Goal: Task Accomplishment & Management: Complete application form

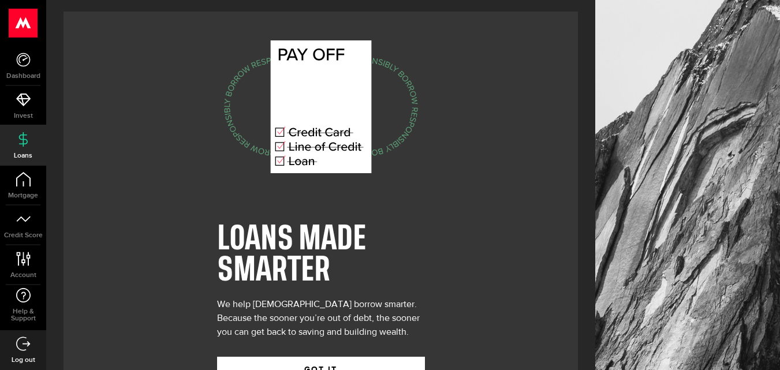
scroll to position [47, 0]
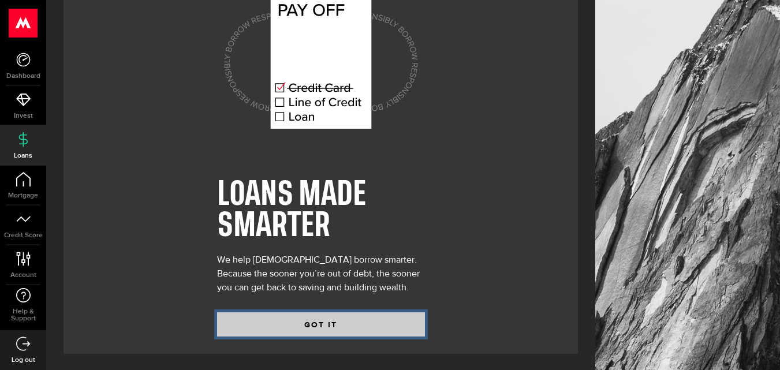
click at [350, 326] on button "GOT IT" at bounding box center [321, 324] width 208 height 24
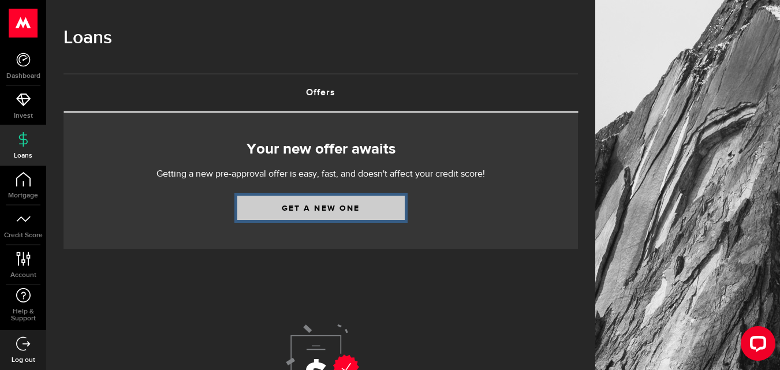
click at [338, 214] on link "Get a new one" at bounding box center [320, 208] width 167 height 24
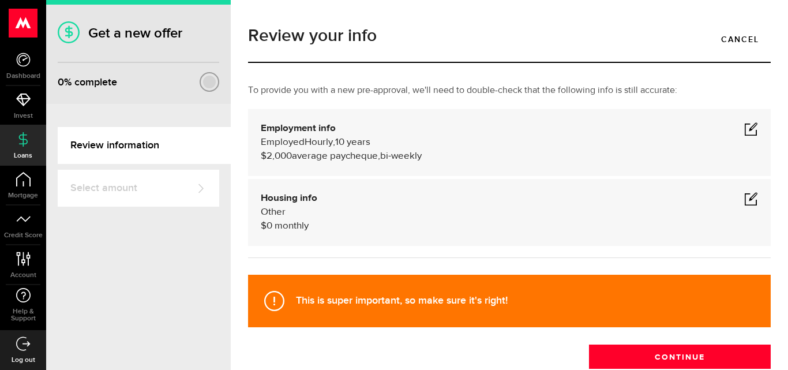
click at [347, 219] on div "Housing info Other $ 0 monthly" at bounding box center [510, 213] width 498 height 42
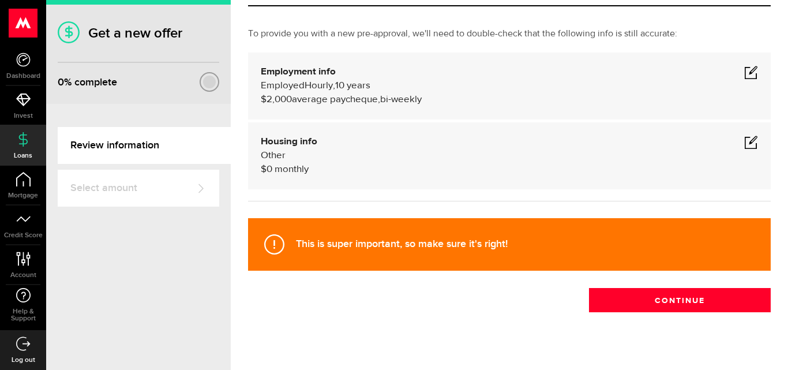
scroll to position [57, 0]
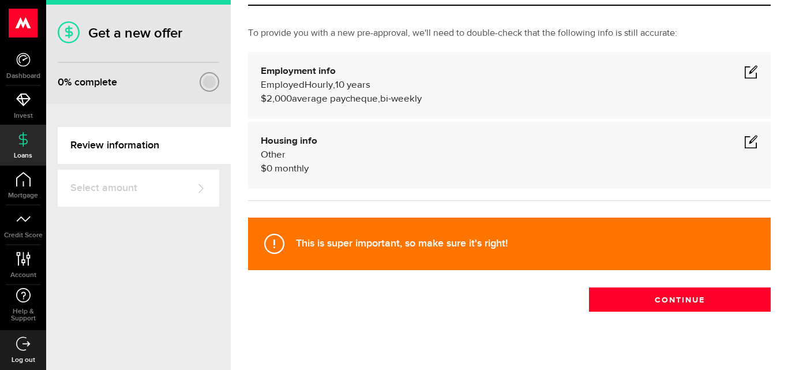
click at [745, 146] on span at bounding box center [752, 141] width 14 height 14
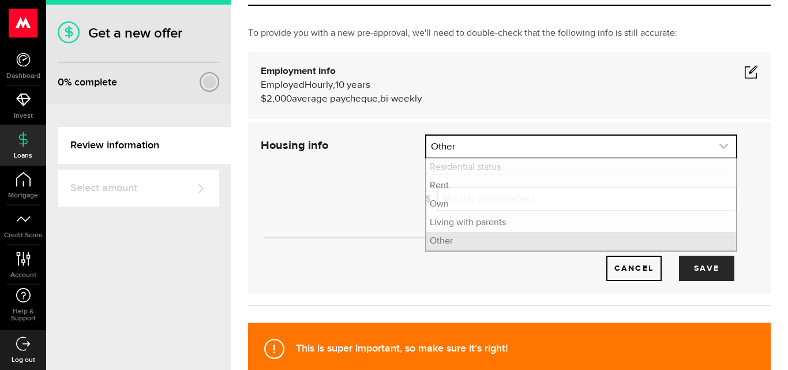
click at [697, 148] on link "expand select" at bounding box center [582, 147] width 310 height 22
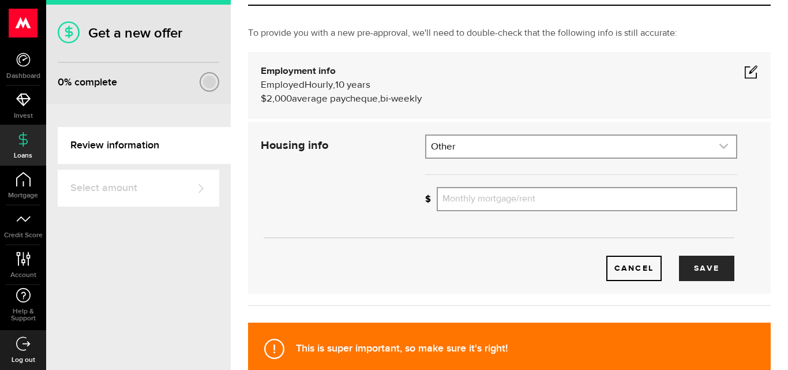
click at [672, 144] on link "expand select" at bounding box center [582, 147] width 310 height 22
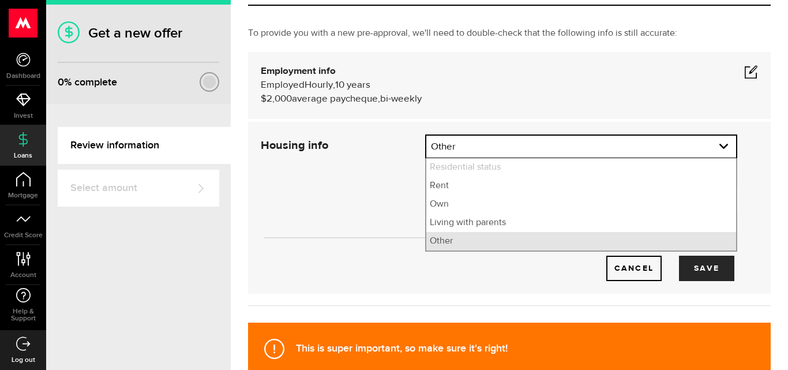
click at [579, 246] on li "Other" at bounding box center [582, 241] width 310 height 18
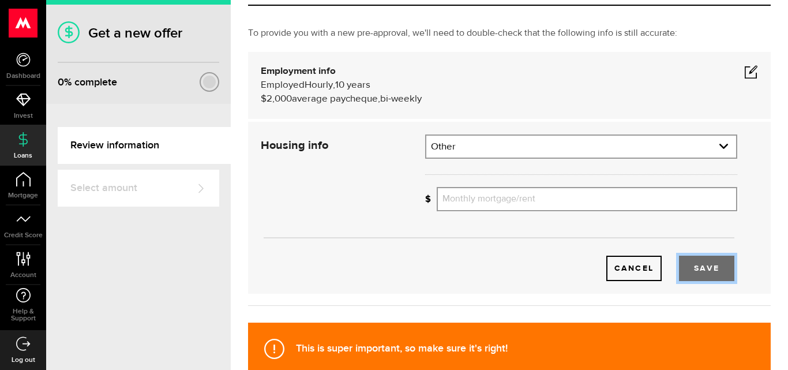
click at [692, 260] on button "Save" at bounding box center [706, 268] width 55 height 25
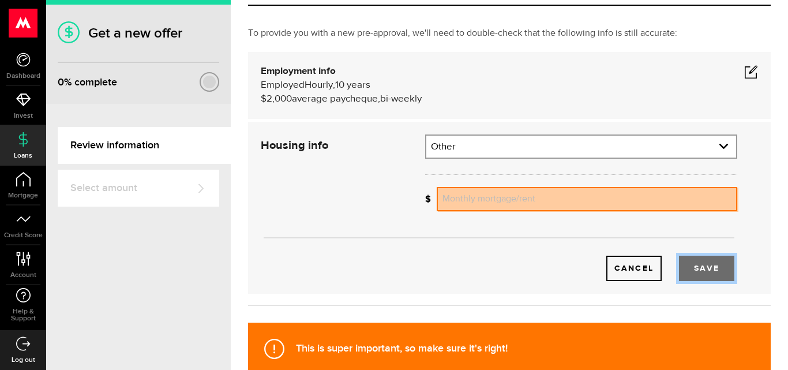
scroll to position [88, 0]
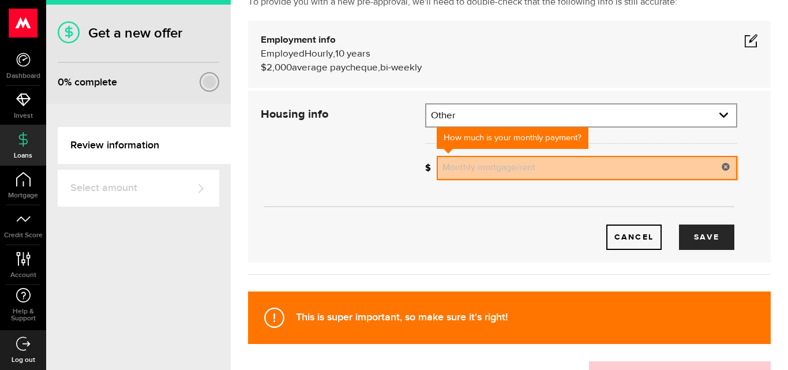
click at [520, 171] on input "Monthly mortgage/rent" at bounding box center [587, 168] width 301 height 24
type input "0"
click at [687, 235] on button "Save" at bounding box center [706, 237] width 55 height 25
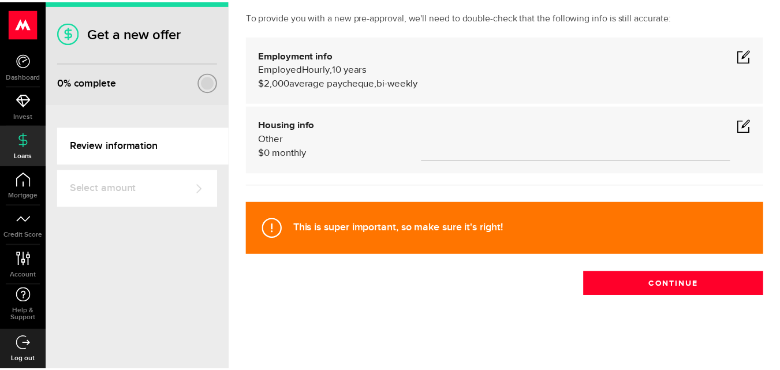
scroll to position [73, 0]
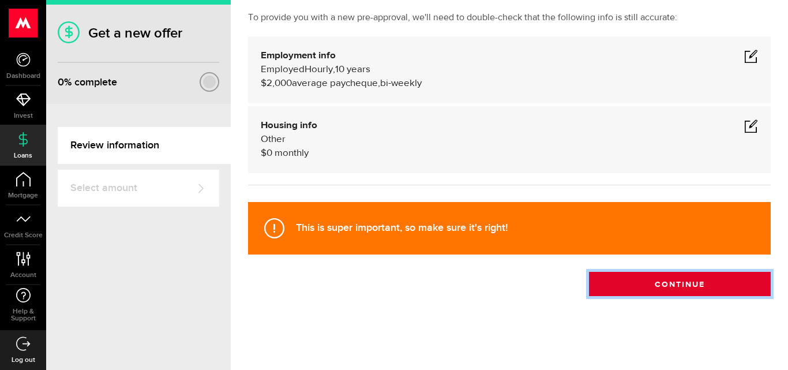
click at [644, 281] on button "Continue" at bounding box center [680, 284] width 182 height 24
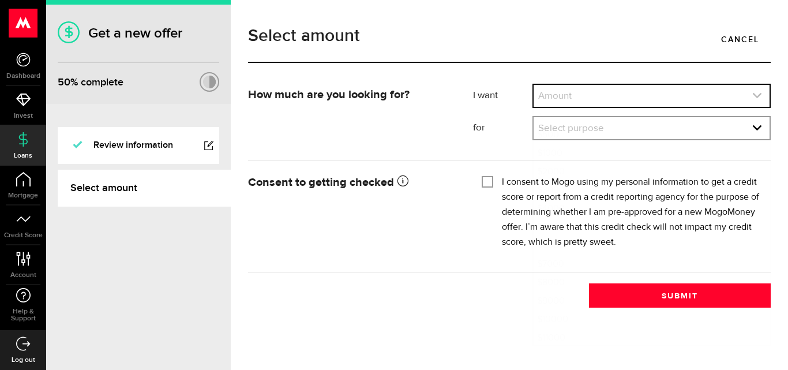
click at [649, 89] on link "expand select" at bounding box center [652, 96] width 236 height 22
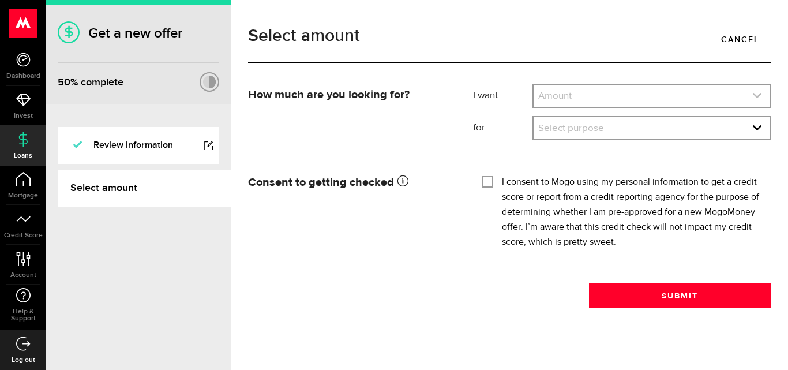
click at [649, 89] on link "expand select" at bounding box center [652, 96] width 236 height 22
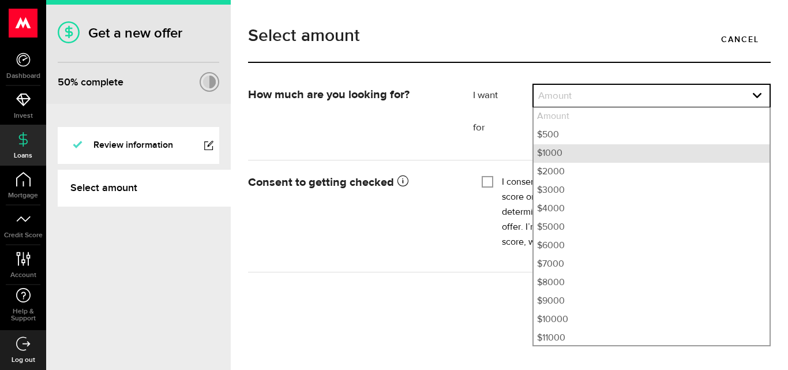
click at [603, 155] on li "$1000" at bounding box center [652, 153] width 236 height 18
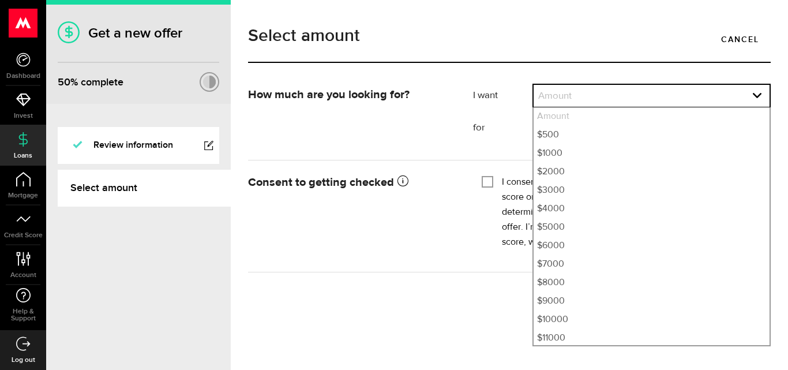
select select "1000"
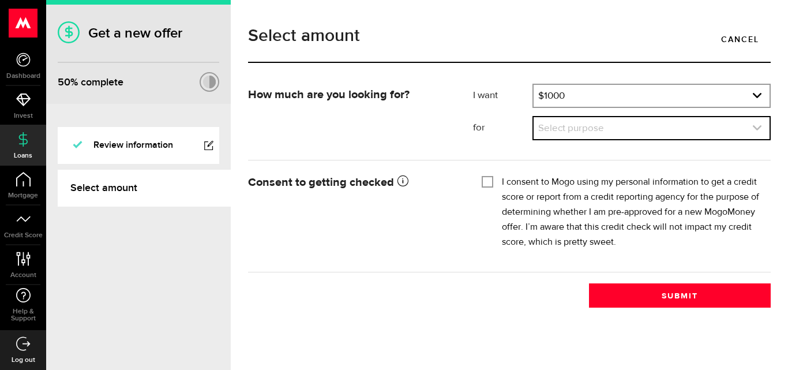
click at [613, 120] on link "expand select" at bounding box center [652, 128] width 236 height 22
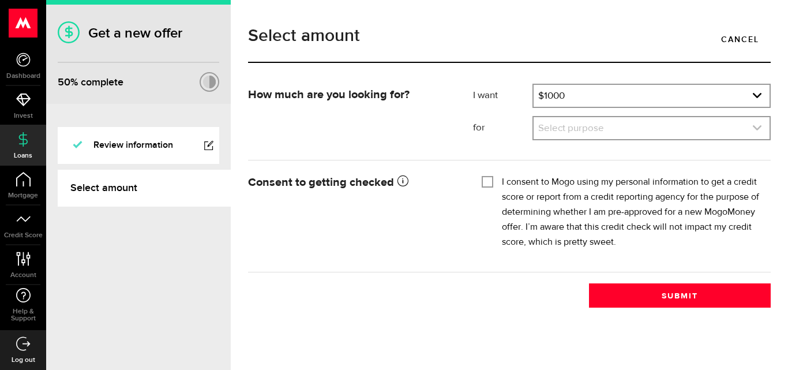
click at [613, 120] on link "expand select" at bounding box center [652, 128] width 236 height 22
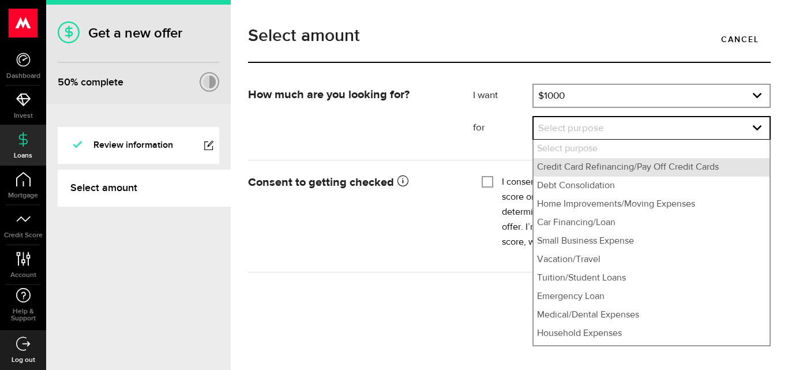
click at [596, 171] on li "Credit Card Refinancing/Pay Off Credit Cards" at bounding box center [652, 167] width 236 height 18
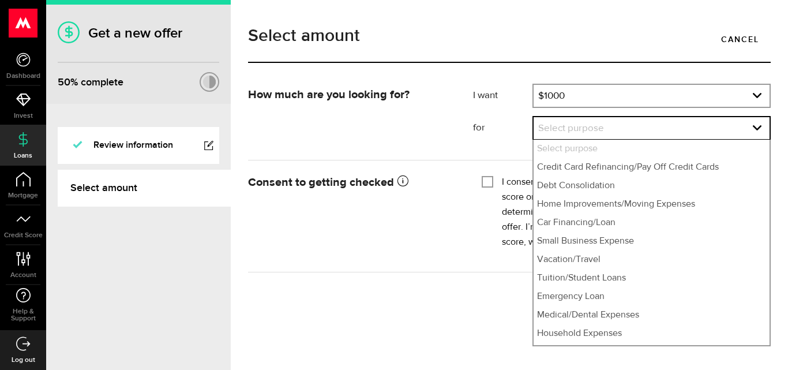
select select "Credit Card Refinancing/Pay Off Credit Cards"
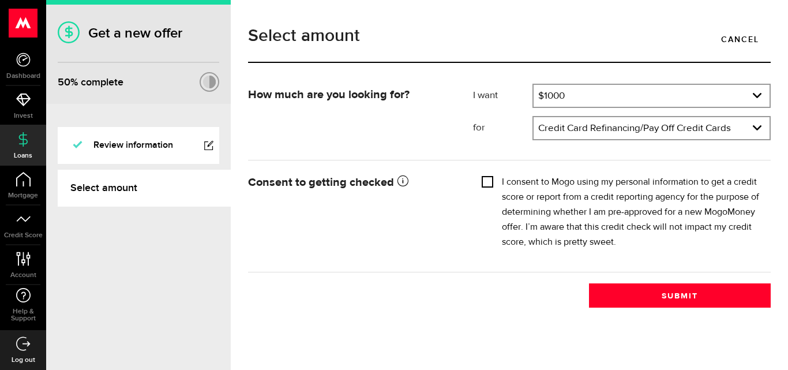
click at [489, 175] on input "I consent to Mogo using my personal information to get a credit score or report…" at bounding box center [488, 181] width 12 height 12
checkbox input "true"
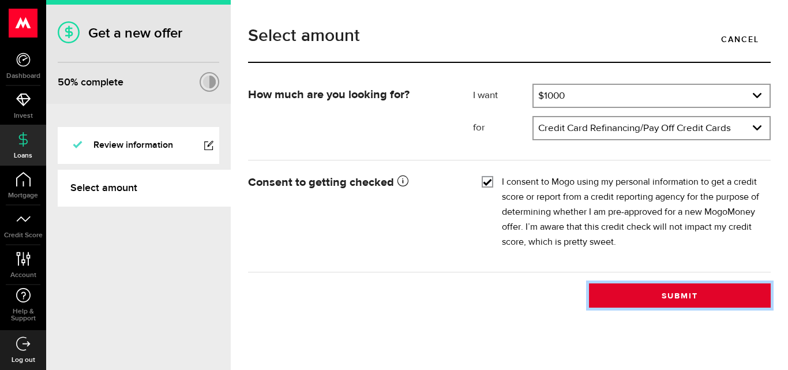
click at [646, 293] on button "Submit" at bounding box center [680, 295] width 182 height 24
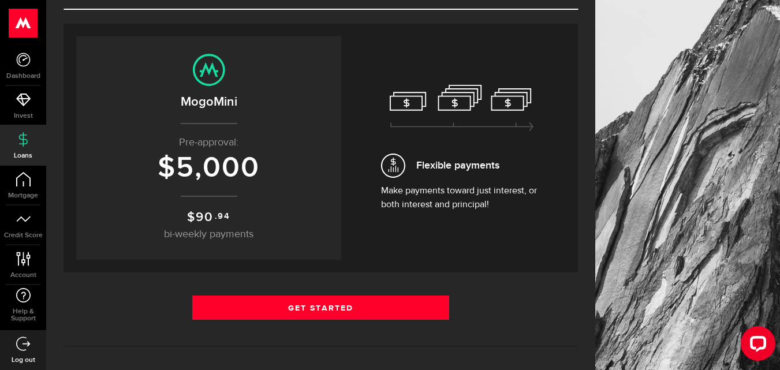
scroll to position [106, 0]
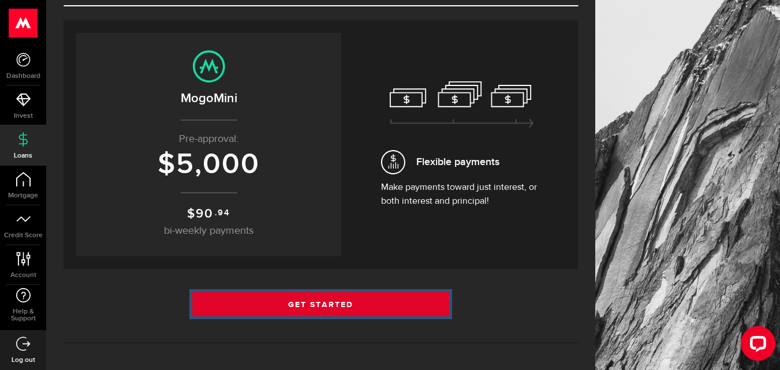
click at [367, 300] on link "Get Started" at bounding box center [320, 304] width 257 height 24
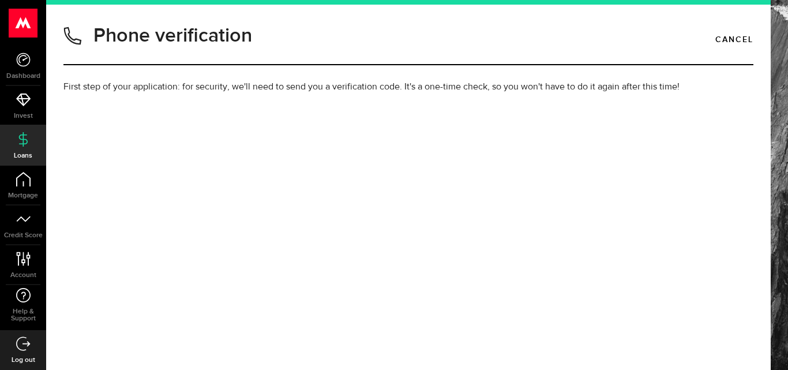
type input "2497333709"
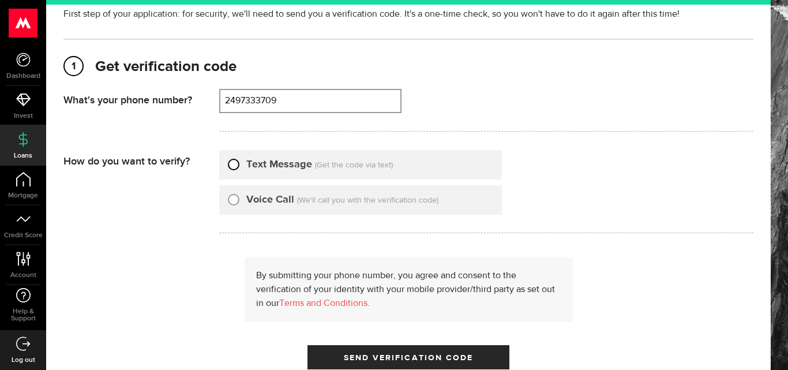
click at [235, 169] on input "Text Message" at bounding box center [234, 163] width 12 height 12
radio input "true"
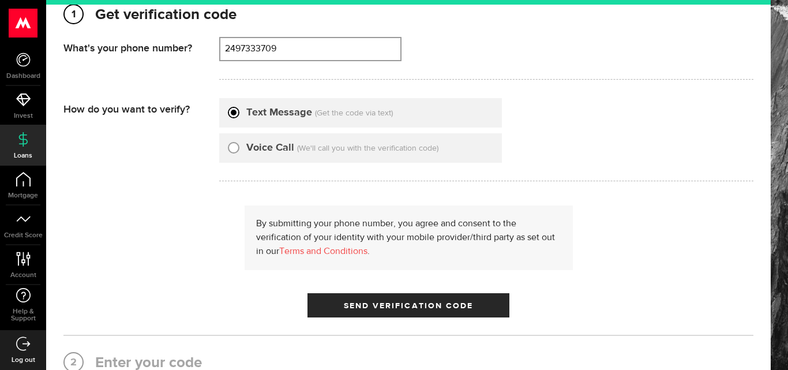
scroll to position [127, 0]
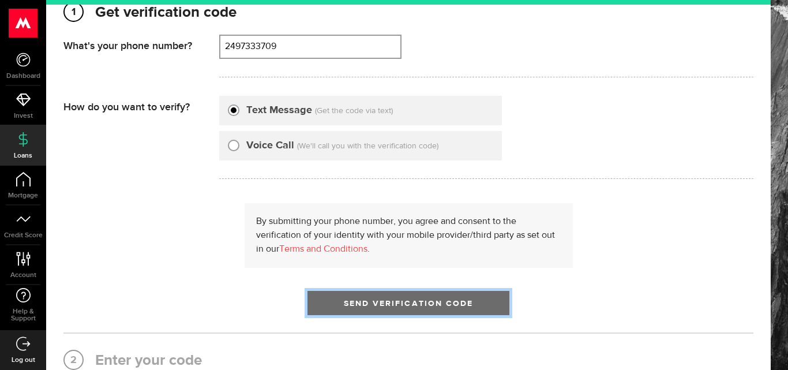
click at [463, 302] on span "Send Verification Code" at bounding box center [409, 304] width 130 height 8
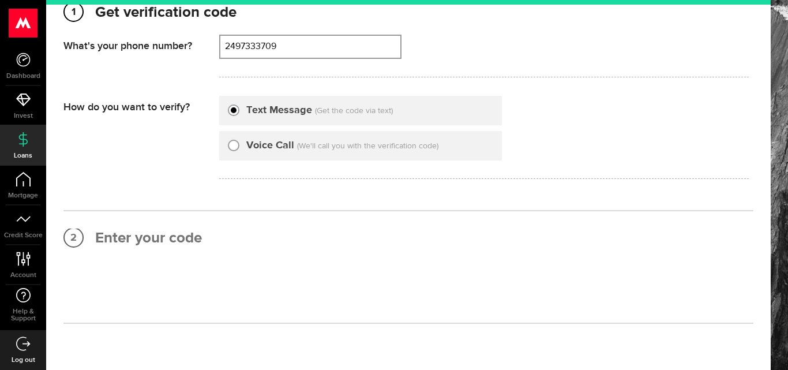
scroll to position [0, 0]
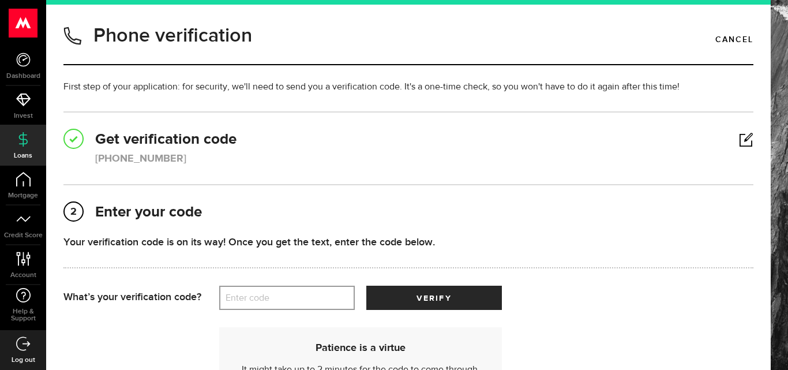
click at [222, 300] on label "Enter code" at bounding box center [287, 298] width 136 height 24
click at [222, 300] on input "Enter code" at bounding box center [287, 298] width 136 height 24
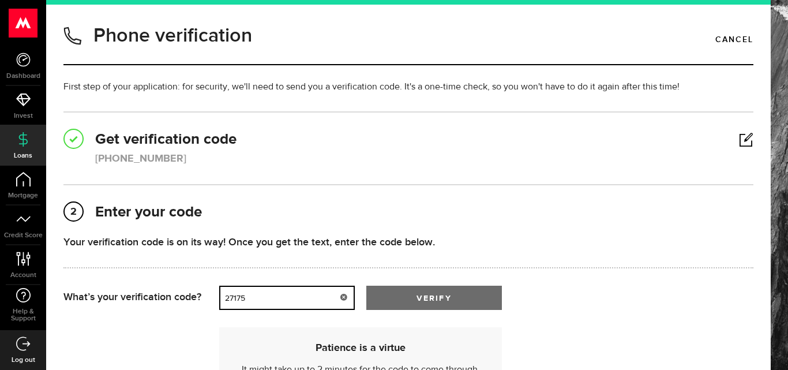
type input "27175"
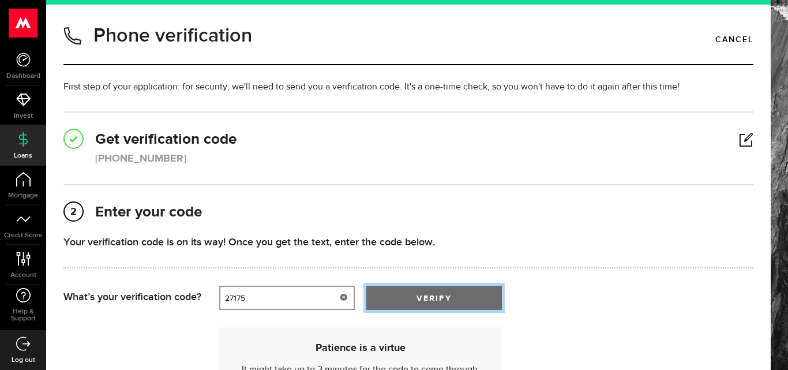
click at [426, 294] on span "verify" at bounding box center [434, 298] width 35 height 8
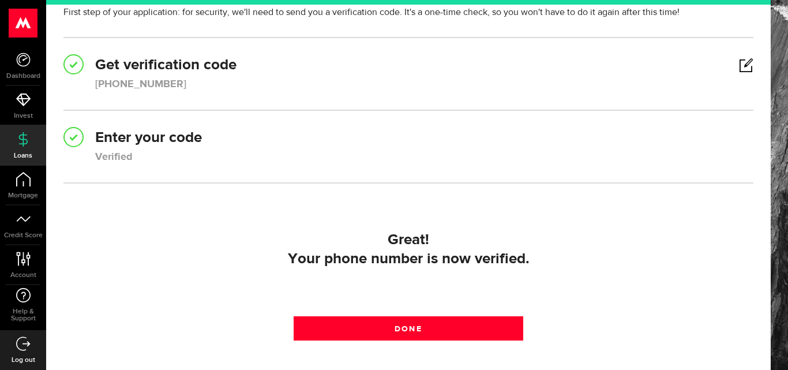
scroll to position [79, 0]
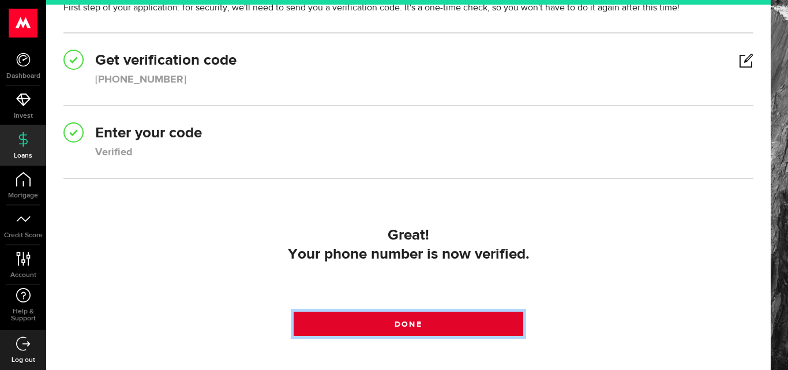
click at [433, 323] on link "Done" at bounding box center [409, 324] width 230 height 24
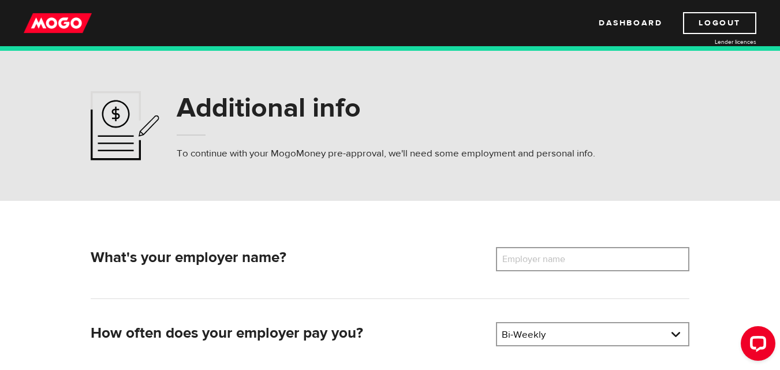
click at [520, 252] on label "Employer name" at bounding box center [542, 259] width 93 height 24
click at [520, 252] on input "Employer name" at bounding box center [592, 259] width 193 height 24
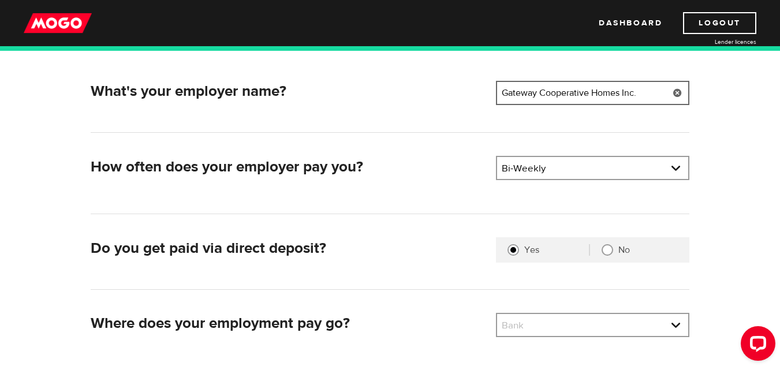
scroll to position [178, 0]
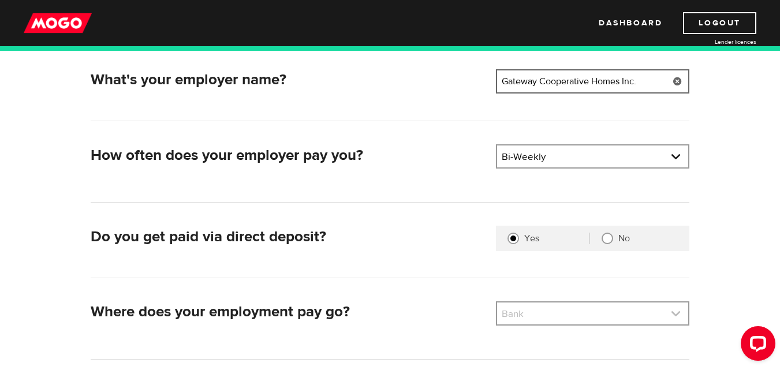
type input "Gateway Cooperative Homes Inc."
click at [560, 308] on link at bounding box center [592, 313] width 191 height 22
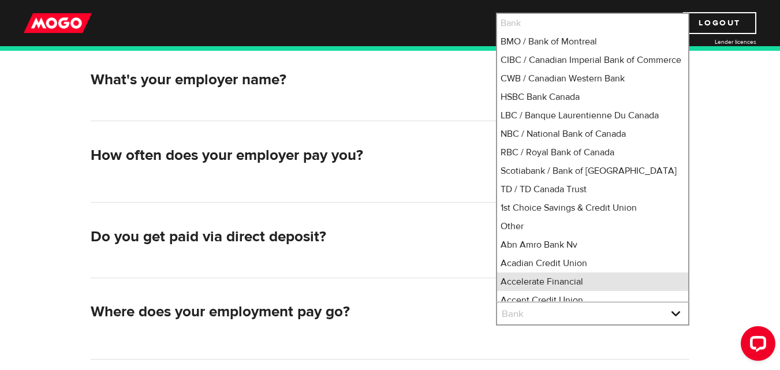
scroll to position [3, 0]
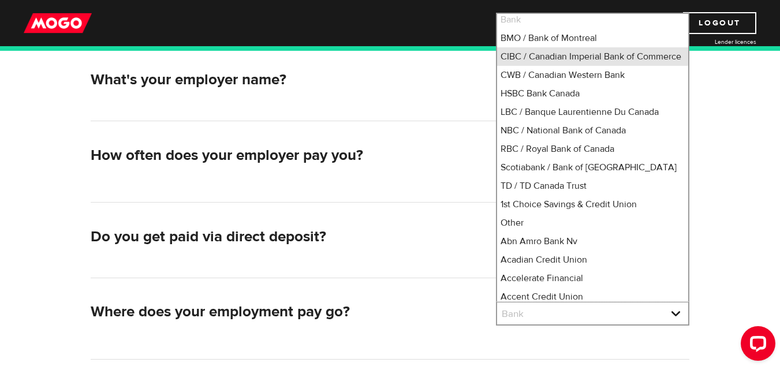
click at [526, 54] on li "CIBC / Canadian Imperial Bank of Commerce" at bounding box center [592, 56] width 191 height 18
select select "4"
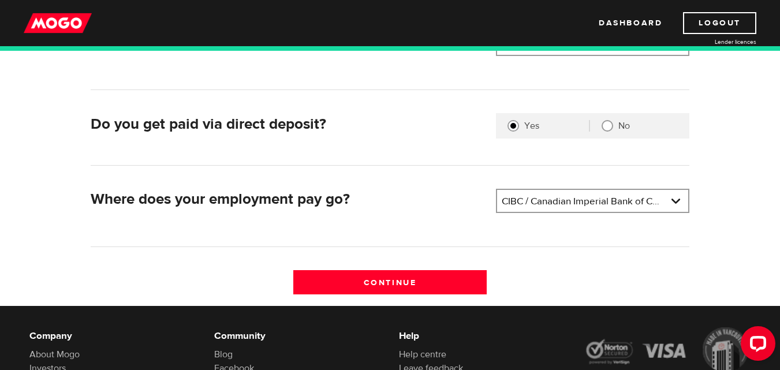
scroll to position [293, 0]
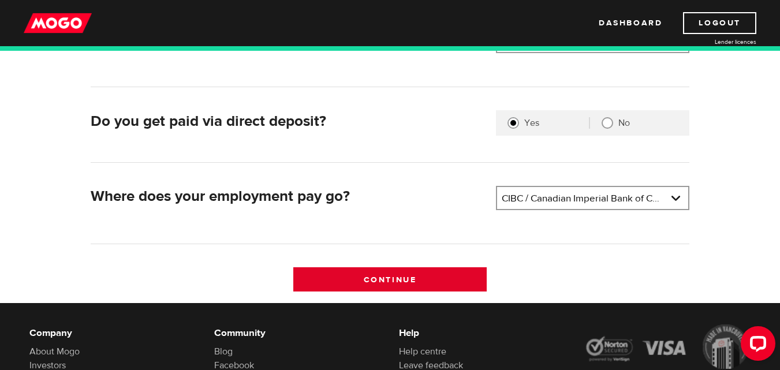
click at [442, 273] on input "Continue" at bounding box center [389, 279] width 193 height 24
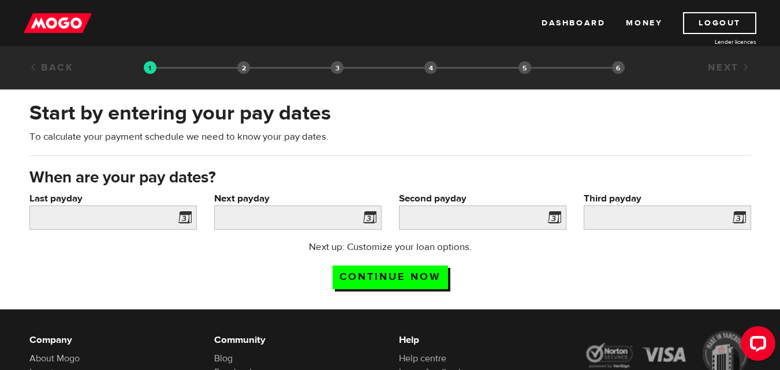
click at [181, 215] on span at bounding box center [182, 219] width 17 height 18
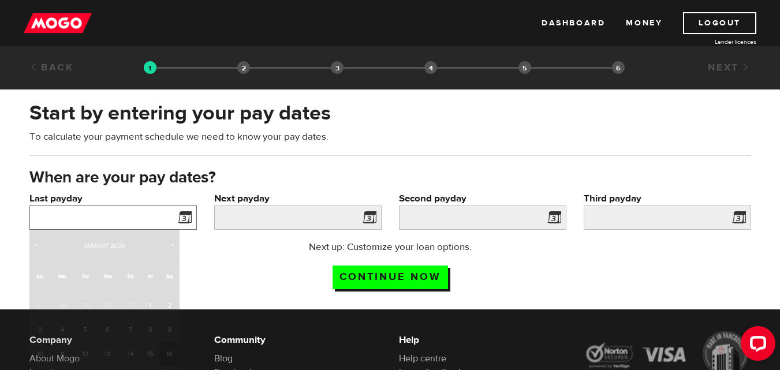
click at [117, 216] on input "Last payday" at bounding box center [112, 217] width 167 height 24
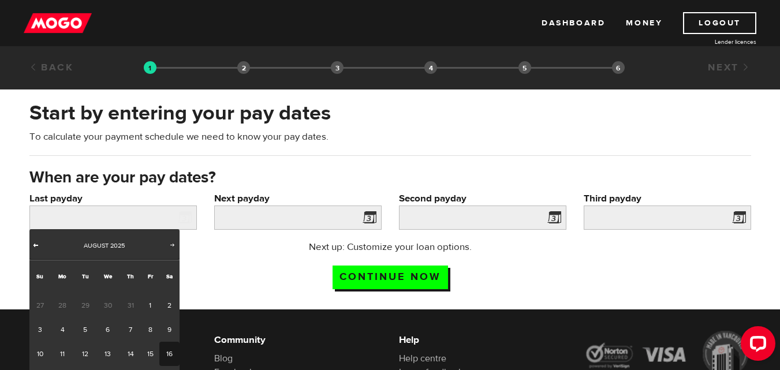
click at [38, 244] on span "Prev" at bounding box center [35, 244] width 9 height 9
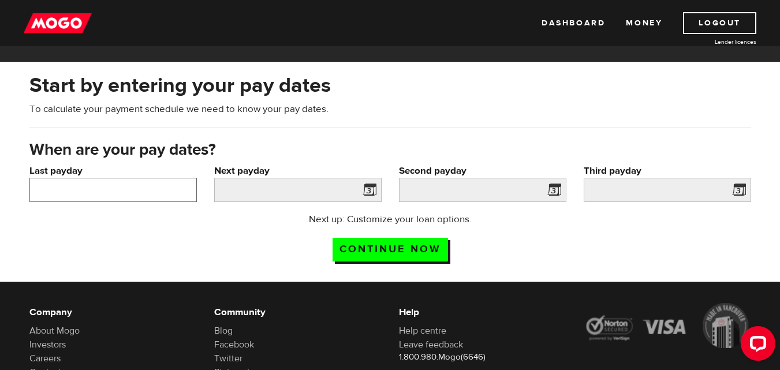
scroll to position [39, 0]
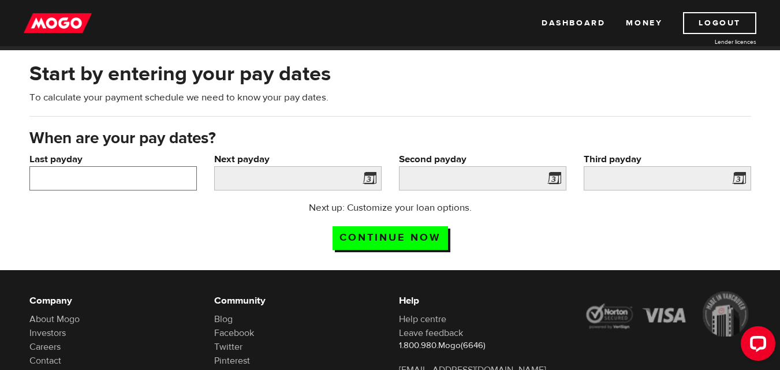
click at [75, 179] on input "Last payday" at bounding box center [112, 178] width 167 height 24
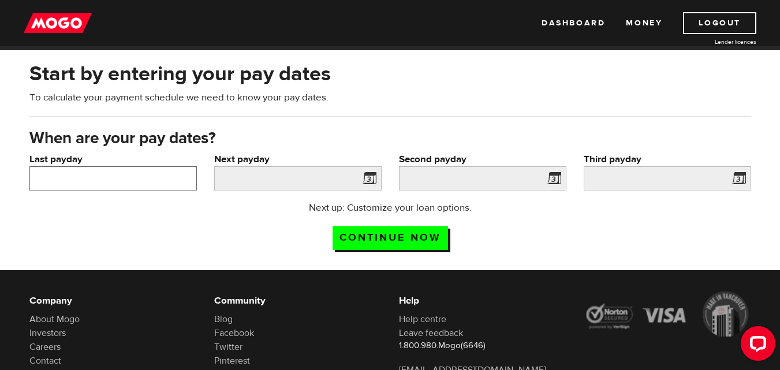
click at [125, 186] on input "Last payday" at bounding box center [112, 178] width 167 height 24
click at [127, 167] on input "Last payday" at bounding box center [112, 178] width 167 height 24
click at [126, 169] on input "Last payday" at bounding box center [112, 178] width 167 height 24
click at [126, 170] on input "Last payday" at bounding box center [112, 178] width 167 height 24
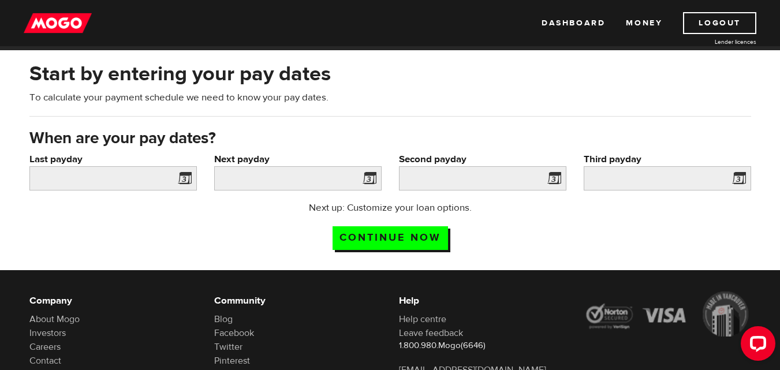
click at [184, 177] on span at bounding box center [182, 180] width 17 height 18
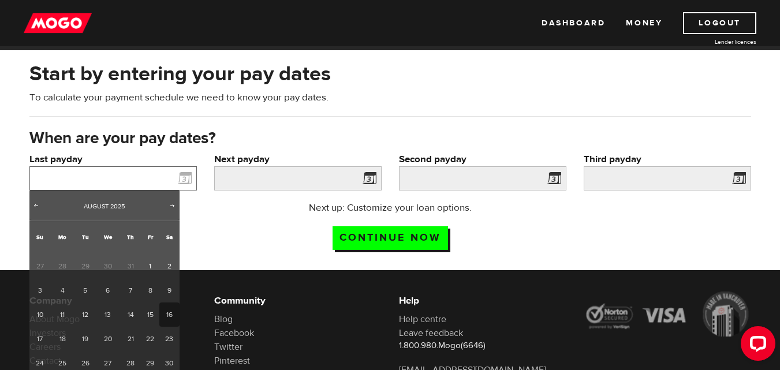
click at [155, 178] on input "Last payday" at bounding box center [112, 178] width 167 height 24
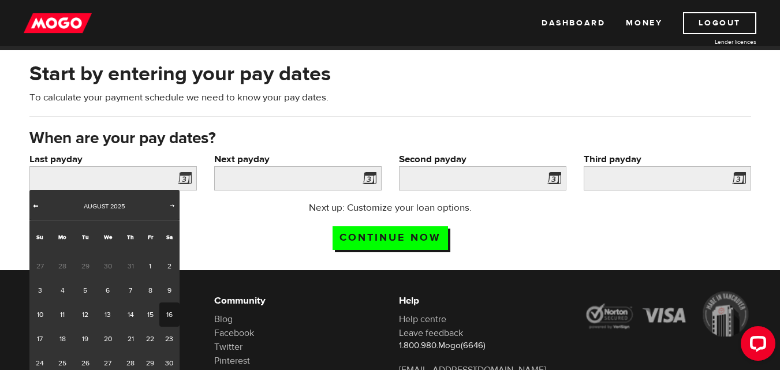
click at [32, 204] on span "Prev" at bounding box center [35, 205] width 9 height 9
click at [171, 205] on span "Next" at bounding box center [172, 205] width 9 height 9
click at [149, 313] on link "15" at bounding box center [150, 314] width 18 height 24
type input "2025/08/15"
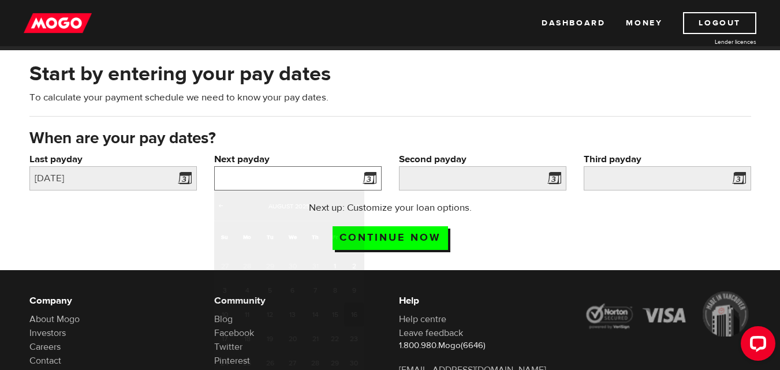
click at [283, 180] on input "Next payday" at bounding box center [297, 178] width 167 height 24
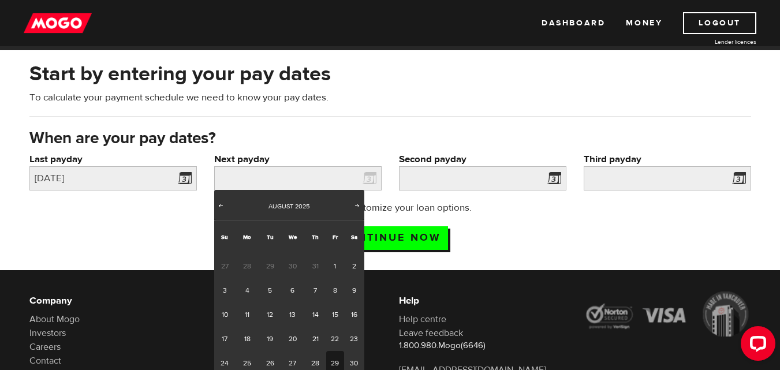
click at [335, 364] on link "29" at bounding box center [335, 363] width 18 height 24
type input "2025/08/29"
type input "2025/9/12"
type input "2025/9/26"
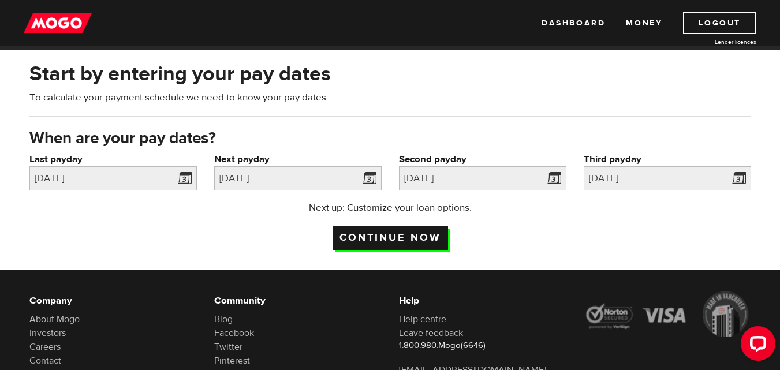
click at [381, 228] on input "Continue now" at bounding box center [389, 238] width 115 height 24
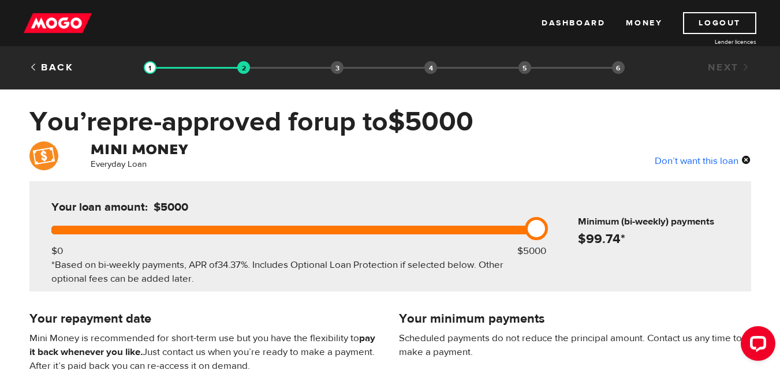
click at [398, 224] on div "Your loan amount: $5000" at bounding box center [291, 212] width 489 height 27
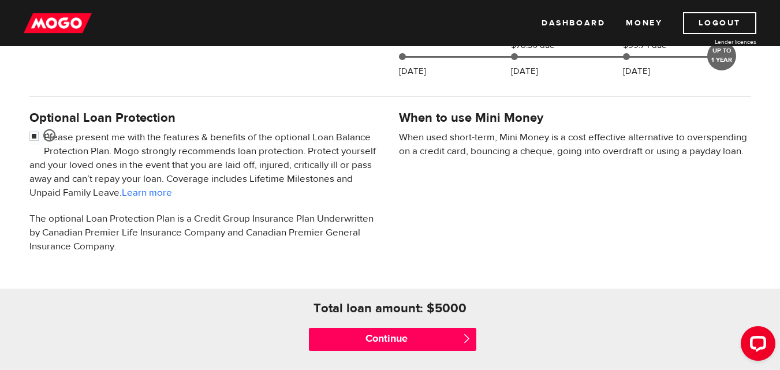
scroll to position [343, 0]
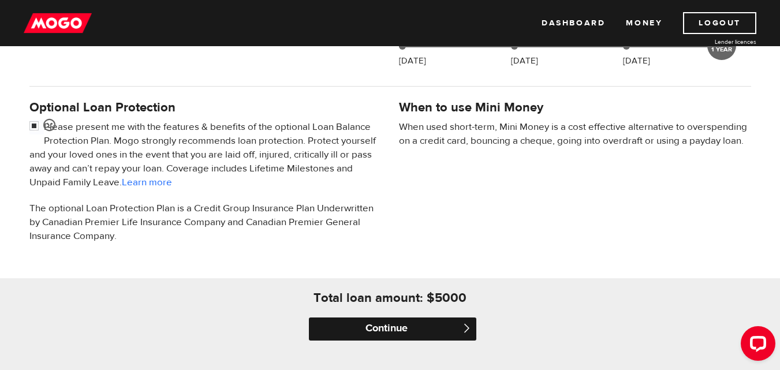
click at [358, 328] on input "Continue" at bounding box center [392, 328] width 167 height 23
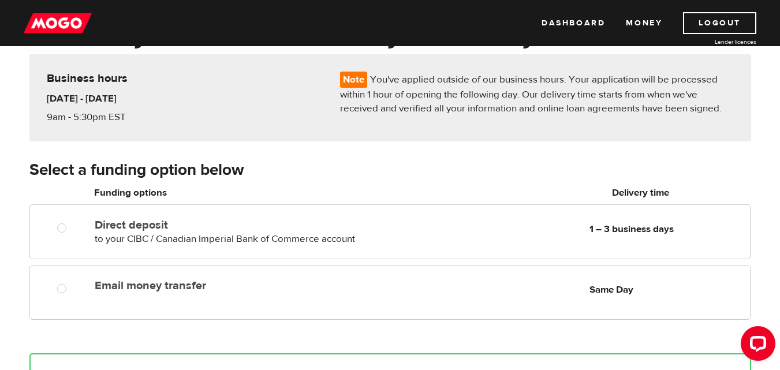
scroll to position [91, 0]
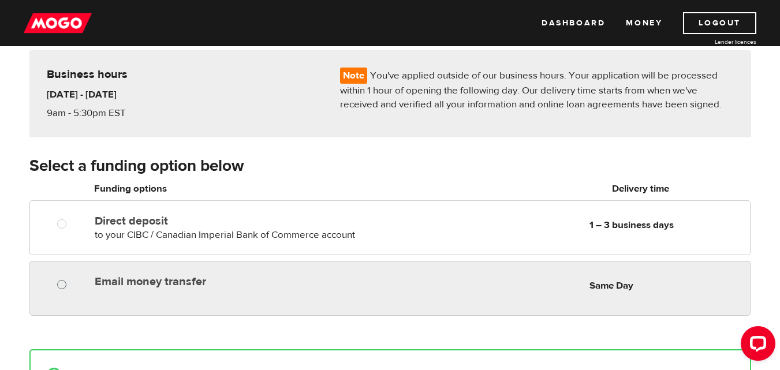
radio input "true"
click at [63, 280] on input "Email money transfer" at bounding box center [64, 286] width 14 height 14
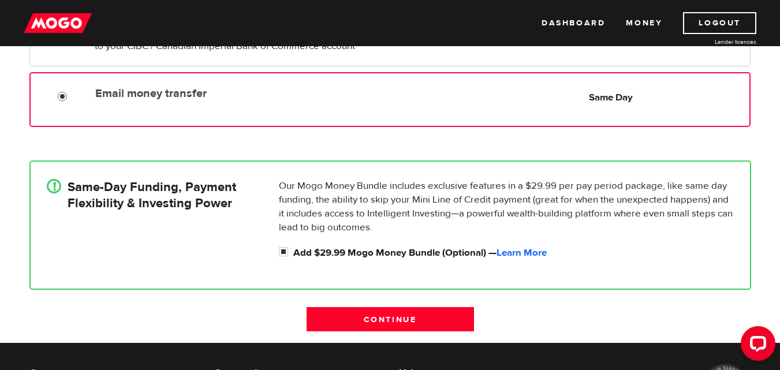
scroll to position [286, 0]
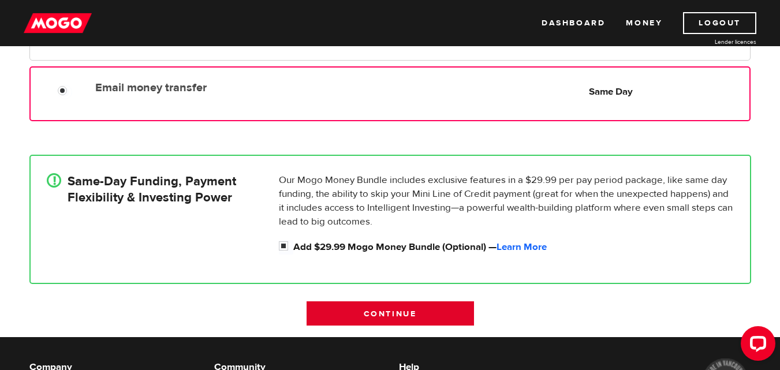
click at [375, 315] on input "Continue" at bounding box center [389, 313] width 167 height 24
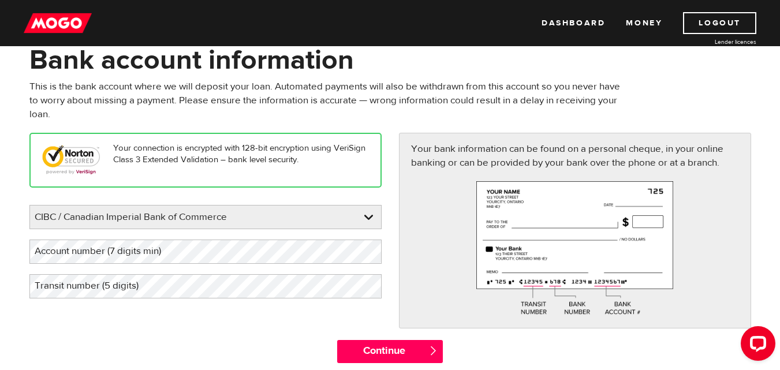
scroll to position [65, 0]
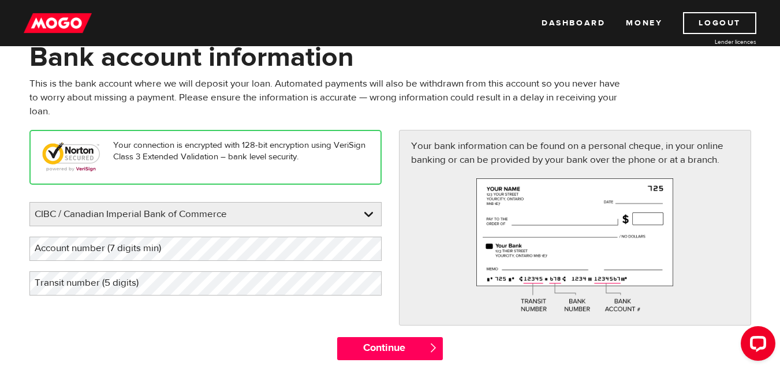
click at [70, 253] on label "Account number (7 digits min)" at bounding box center [106, 249] width 155 height 24
click at [71, 282] on label "Transit number (5 digits)" at bounding box center [95, 283] width 133 height 24
click at [84, 245] on label "Account number (7 digits min)" at bounding box center [106, 249] width 155 height 24
click at [98, 248] on label "Account number (7 digits min)" at bounding box center [106, 249] width 155 height 24
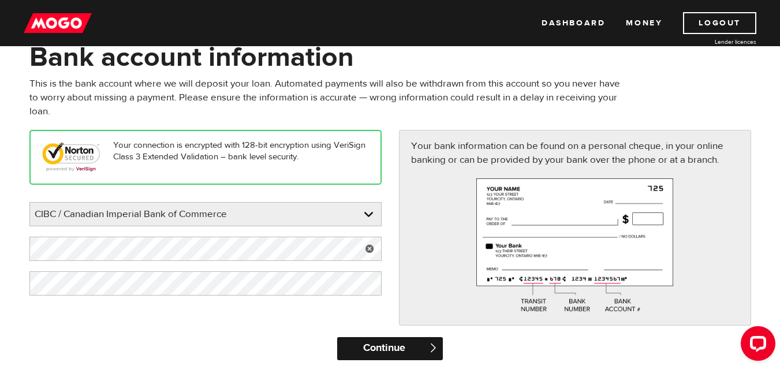
click at [386, 347] on input "Continue" at bounding box center [390, 348] width 106 height 23
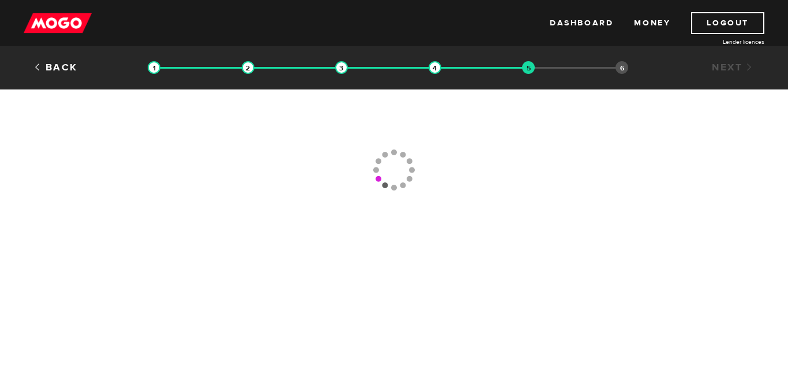
click at [502, 119] on div "Back Loan approval Loan select Funding select Bank account information Employme…" at bounding box center [394, 117] width 788 height 235
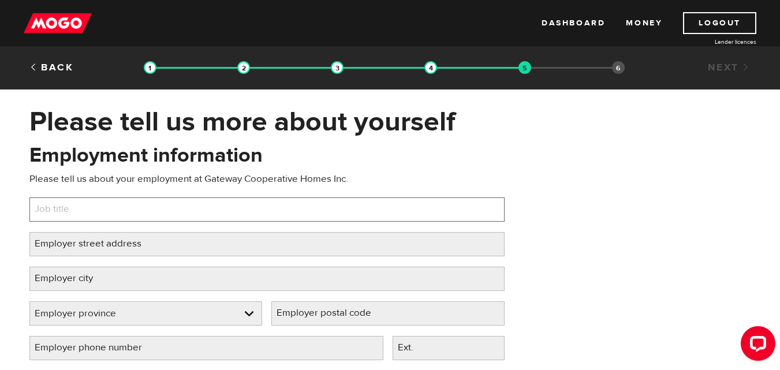
click at [175, 215] on input "Job title" at bounding box center [266, 209] width 475 height 24
type input "Superintendent"
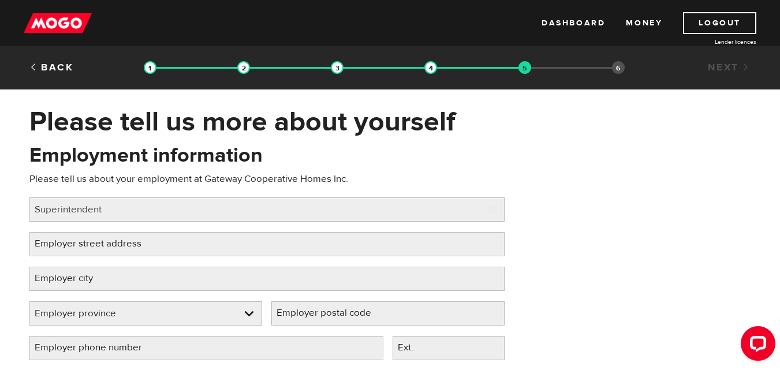
click at [149, 234] on label "Employer street address" at bounding box center [97, 244] width 136 height 24
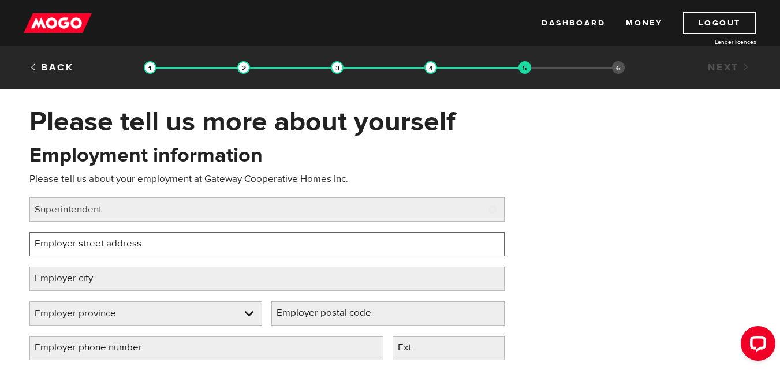
click at [149, 234] on input "Employer street address" at bounding box center [266, 244] width 475 height 24
type input "90 Edgehill Drive"
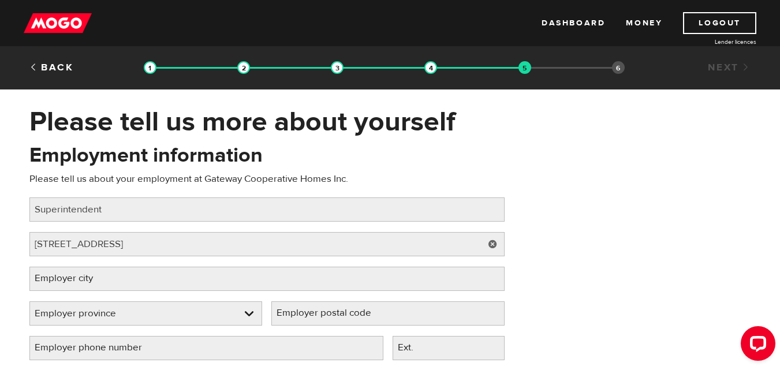
click at [102, 277] on label "Employer city" at bounding box center [72, 279] width 87 height 24
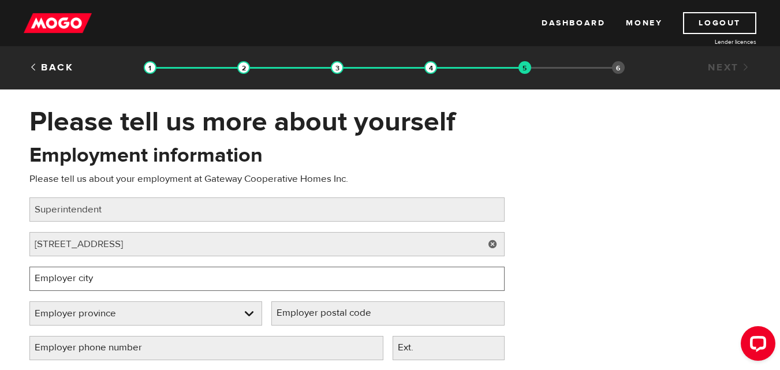
click at [102, 277] on input "Employer city" at bounding box center [266, 279] width 475 height 24
type input "Barrie"
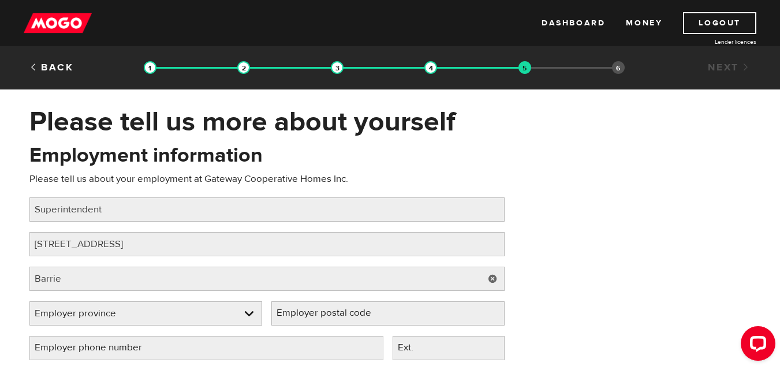
select select "ON"
type input "L4N 7N1"
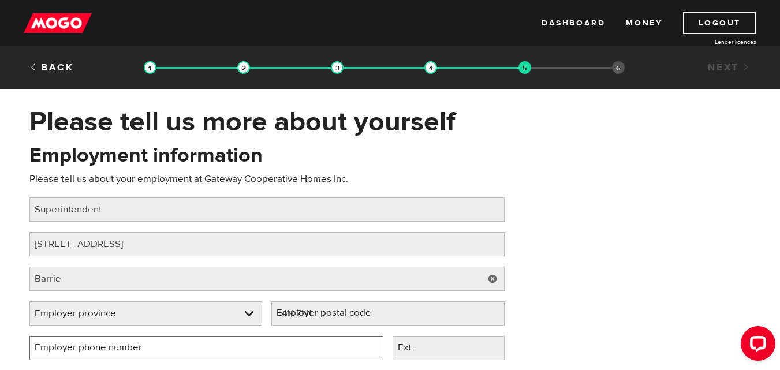
type input "(249) 733-3709"
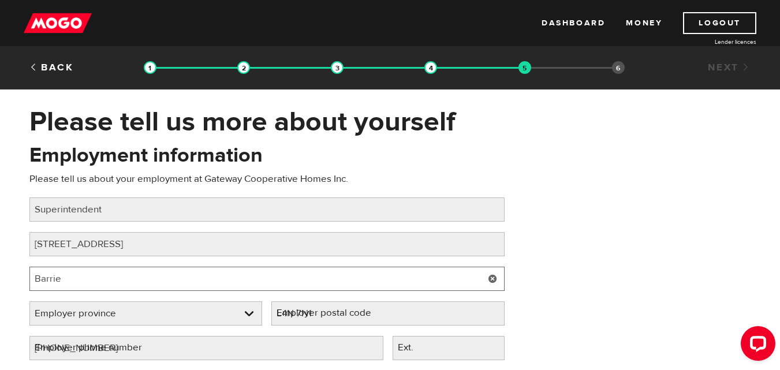
select select "ON"
type input "Barrie"
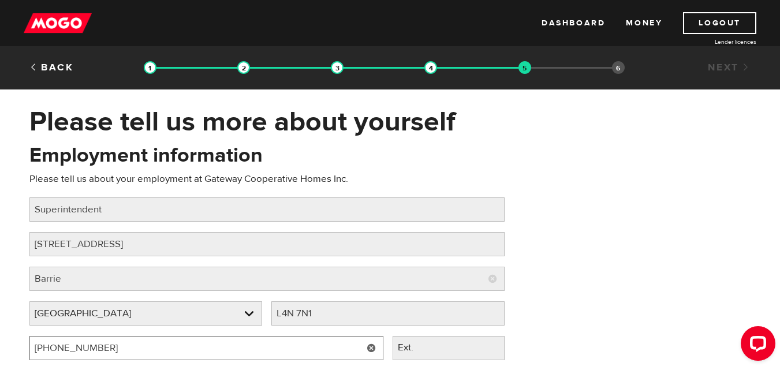
click at [115, 348] on input "(249) 733-3709" at bounding box center [206, 348] width 354 height 24
type input "(2 ) -"
type input "[PHONE_NUMBER]"
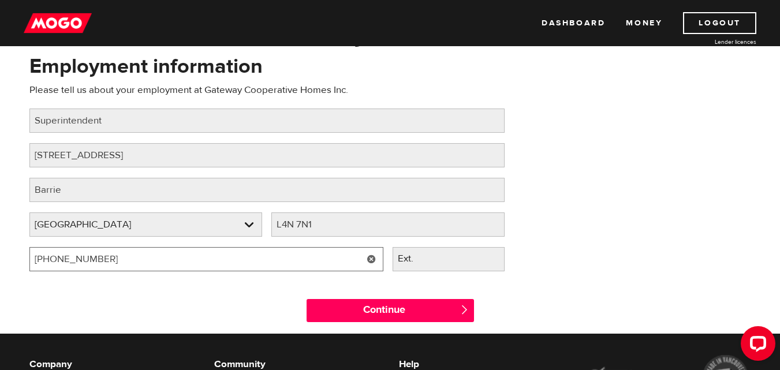
scroll to position [92, 0]
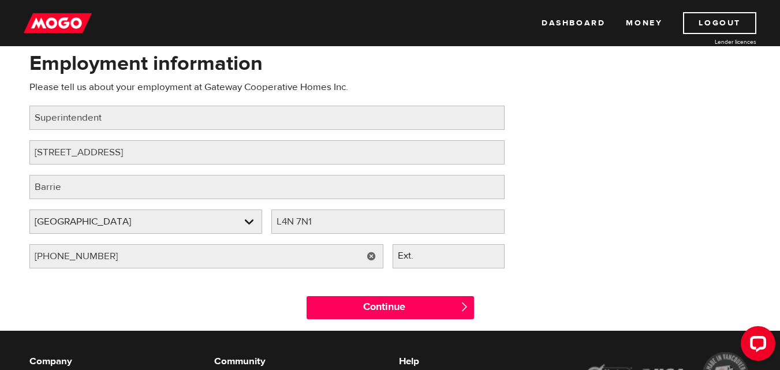
click at [432, 255] on label "Ext." at bounding box center [414, 256] width 44 height 24
click at [432, 255] on input "Ext." at bounding box center [448, 256] width 112 height 24
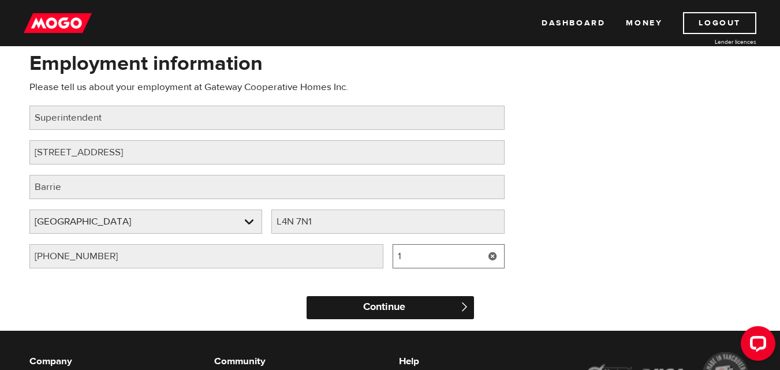
type input "1"
click at [377, 302] on input "Continue" at bounding box center [389, 307] width 167 height 23
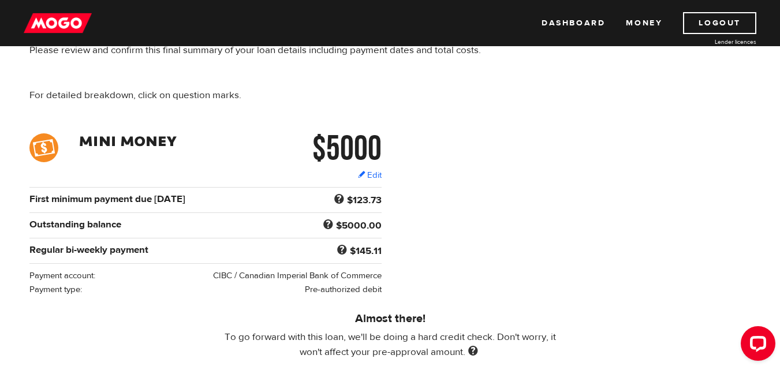
scroll to position [93, 0]
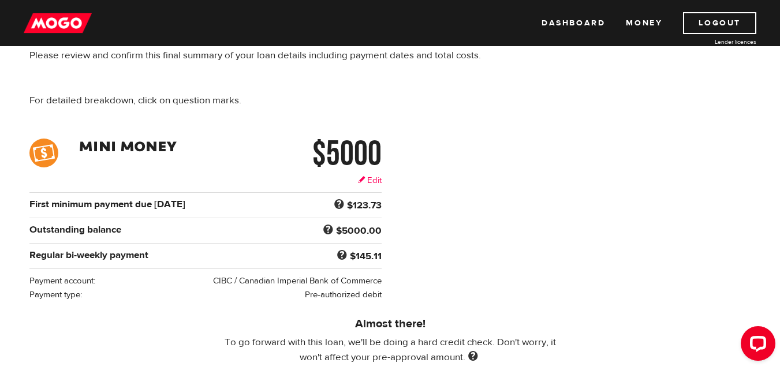
click at [366, 176] on link "Edit" at bounding box center [370, 180] width 24 height 12
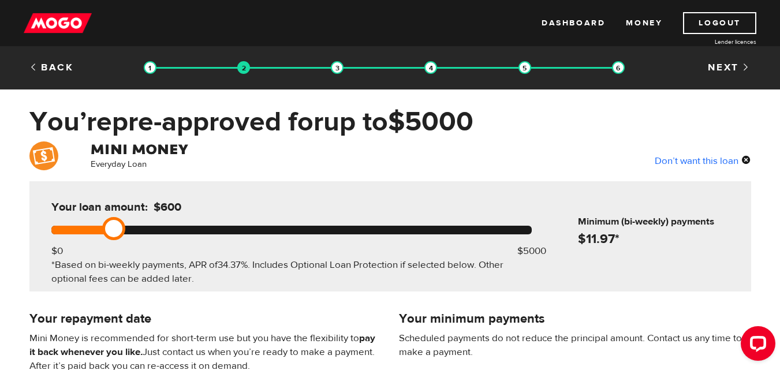
click at [115, 227] on div at bounding box center [291, 230] width 480 height 9
click at [169, 226] on div at bounding box center [291, 230] width 480 height 9
click at [195, 226] on div at bounding box center [291, 230] width 480 height 9
click at [209, 226] on div at bounding box center [291, 230] width 480 height 9
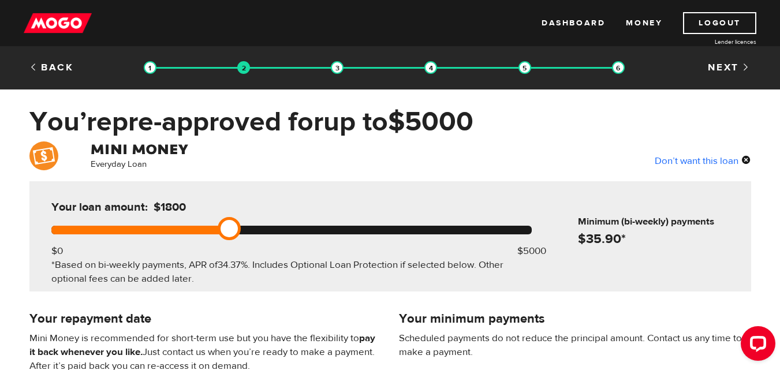
click at [226, 226] on div at bounding box center [291, 230] width 480 height 9
click at [241, 227] on div at bounding box center [291, 230] width 480 height 9
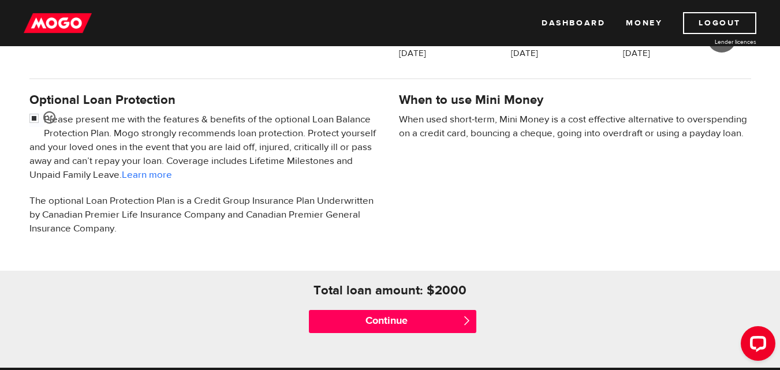
scroll to position [358, 0]
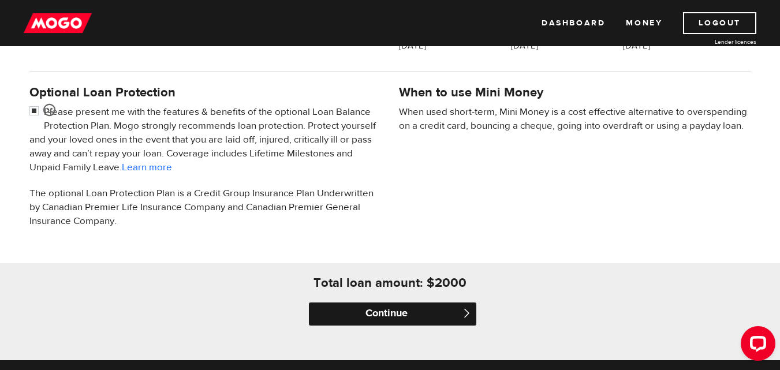
click at [406, 309] on input "Continue" at bounding box center [392, 313] width 167 height 23
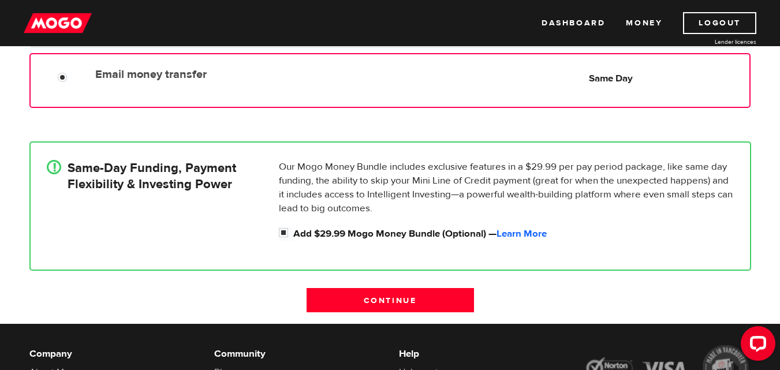
scroll to position [307, 0]
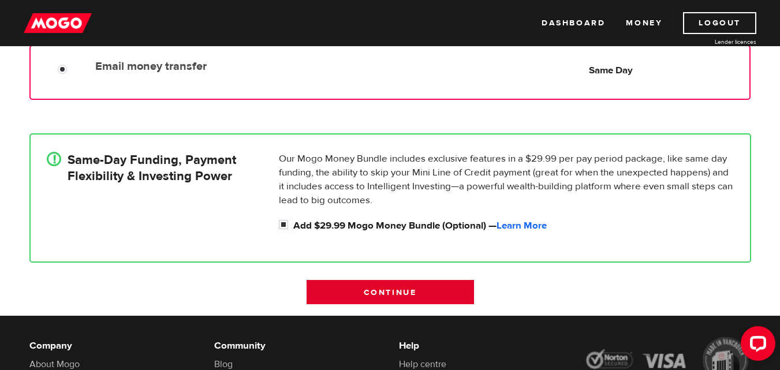
click at [413, 291] on input "Continue" at bounding box center [389, 292] width 167 height 24
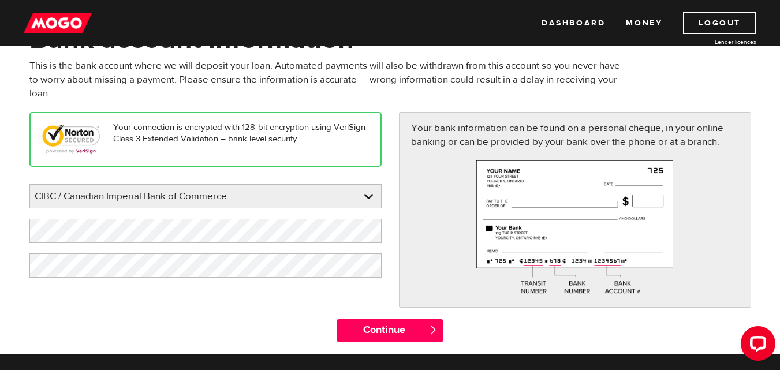
scroll to position [84, 0]
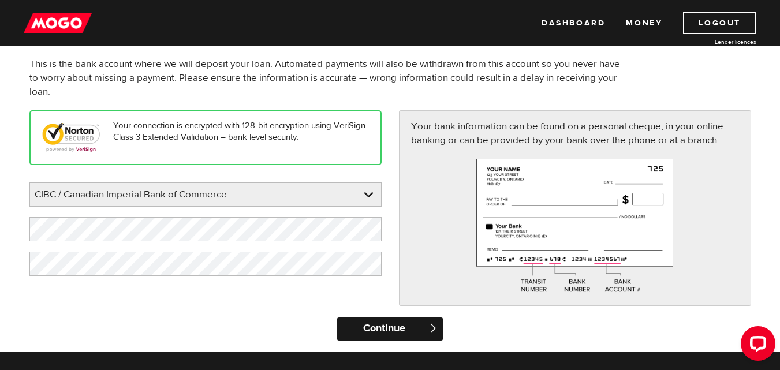
click at [383, 326] on input "Continue" at bounding box center [390, 328] width 106 height 23
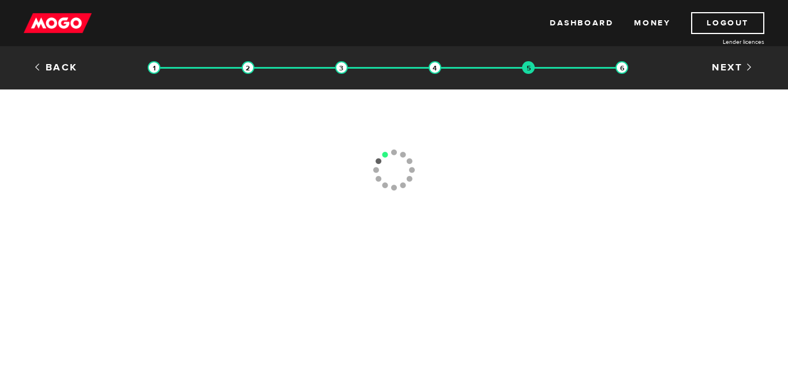
type input "[PHONE_NUMBER]"
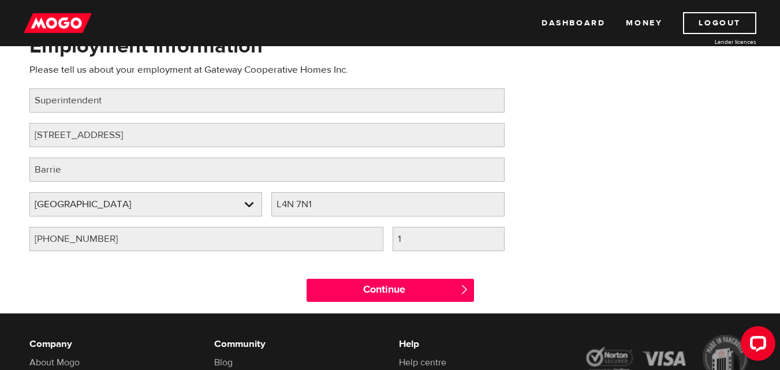
scroll to position [111, 0]
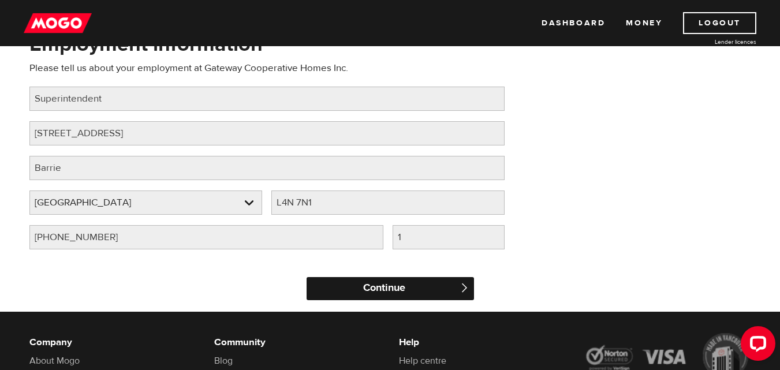
click at [390, 289] on input "Continue" at bounding box center [389, 288] width 167 height 23
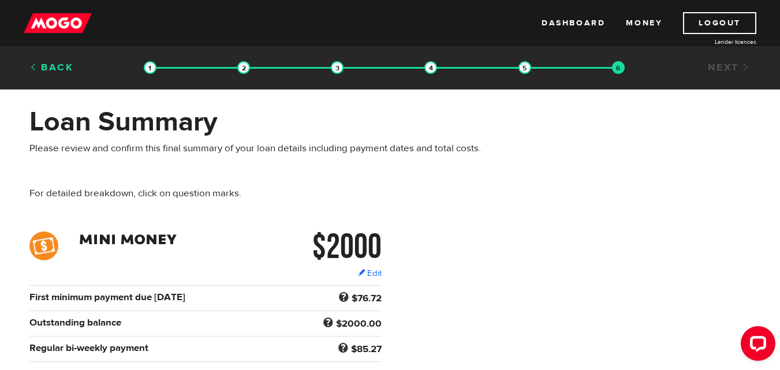
click at [57, 62] on link "Back" at bounding box center [51, 67] width 44 height 13
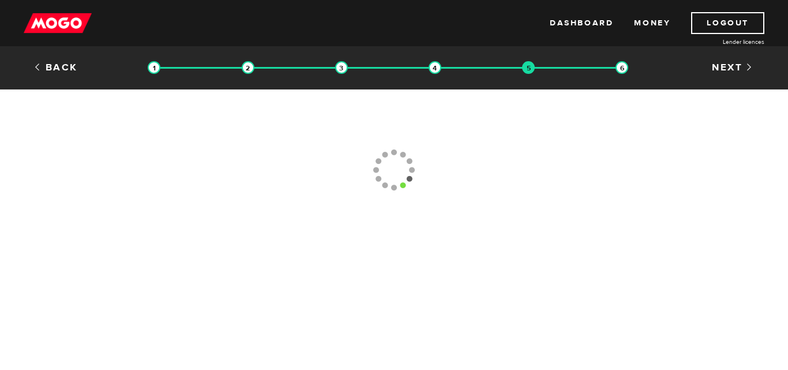
type input "[PHONE_NUMBER]"
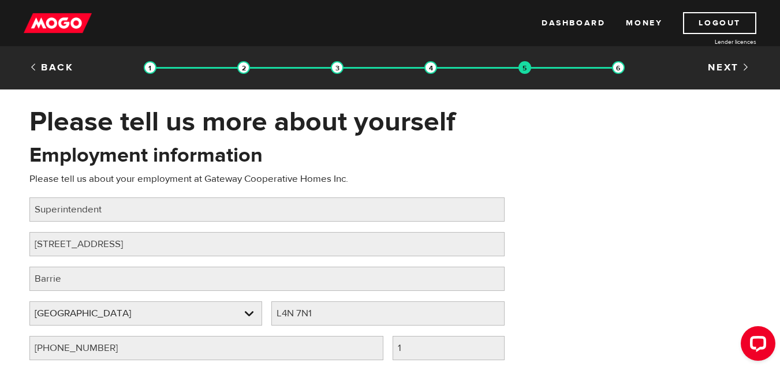
click at [57, 62] on link "Back" at bounding box center [51, 67] width 44 height 13
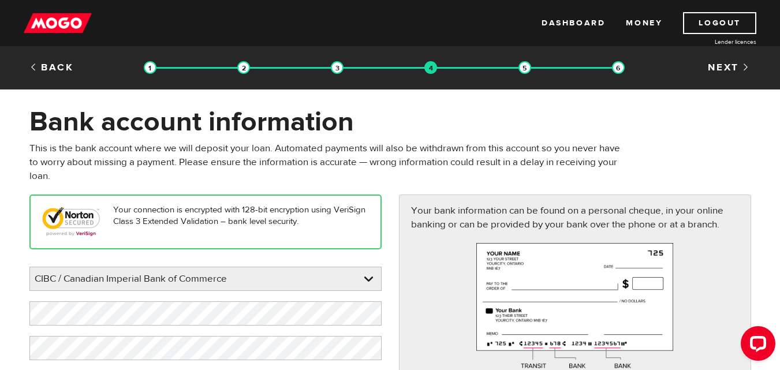
click at [57, 62] on link "Back" at bounding box center [51, 67] width 44 height 13
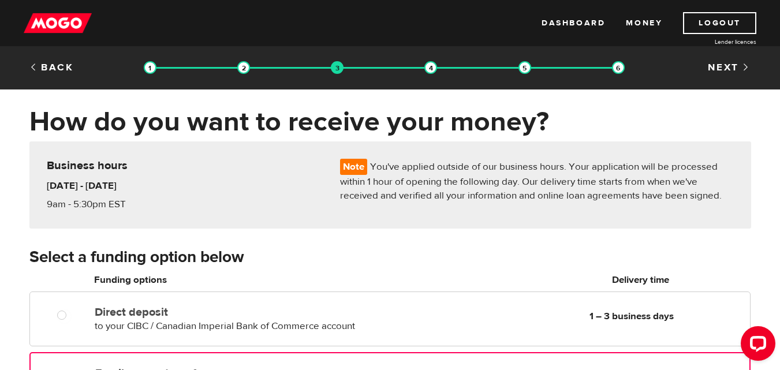
click at [57, 62] on link "Back" at bounding box center [51, 67] width 44 height 13
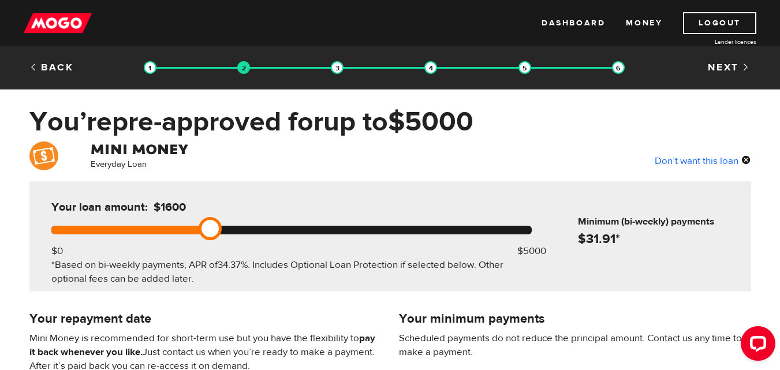
click at [203, 226] on div at bounding box center [291, 230] width 480 height 9
click at [186, 226] on div at bounding box center [291, 230] width 480 height 9
click at [166, 226] on div at bounding box center [291, 230] width 480 height 9
click at [150, 229] on div at bounding box center [291, 230] width 480 height 9
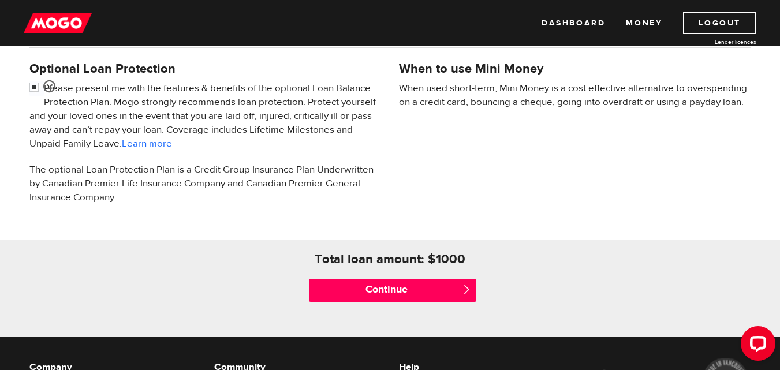
scroll to position [393, 0]
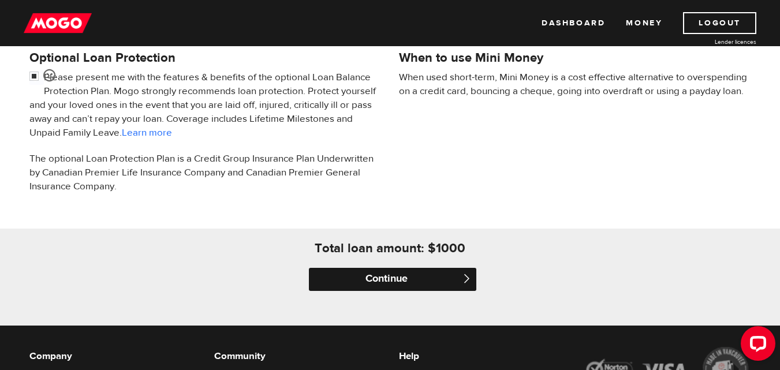
click at [418, 272] on input "Continue" at bounding box center [392, 279] width 167 height 23
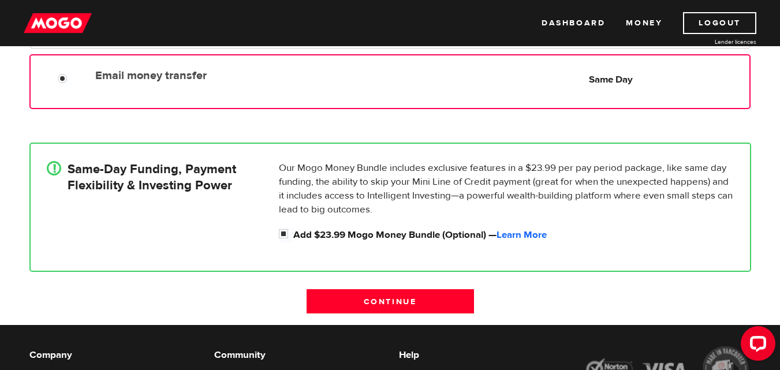
scroll to position [299, 0]
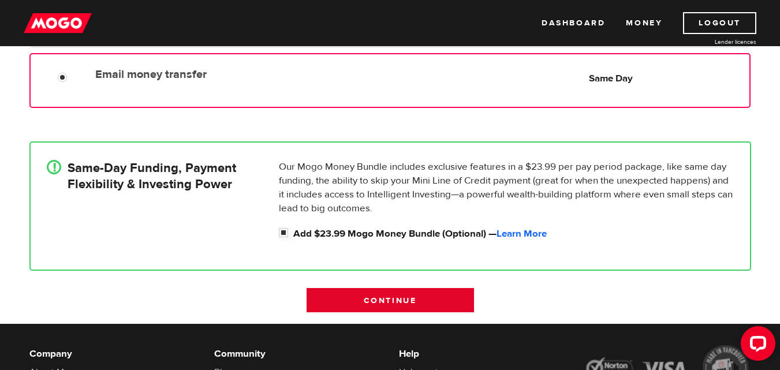
click at [390, 300] on input "Continue" at bounding box center [389, 300] width 167 height 24
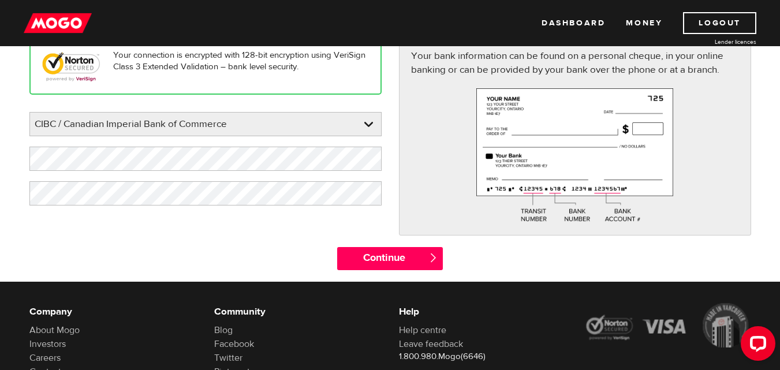
scroll to position [178, 0]
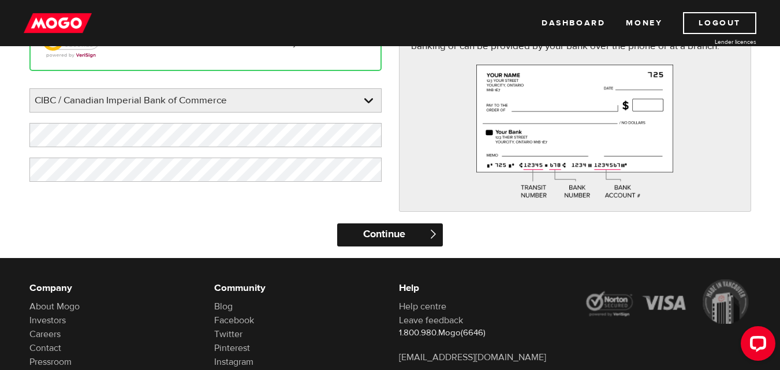
click at [384, 235] on input "Continue" at bounding box center [390, 234] width 106 height 23
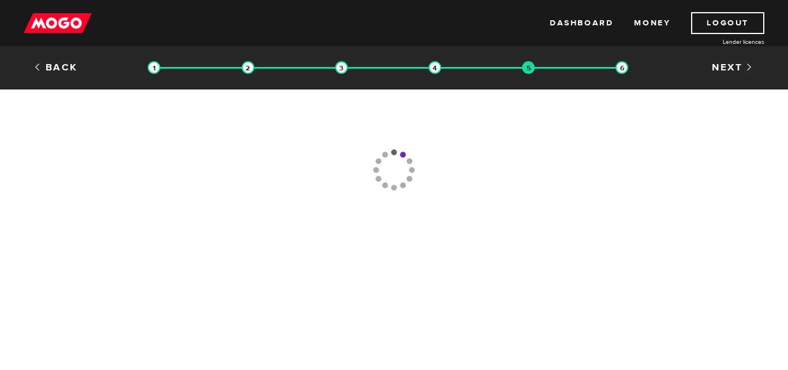
type input "[PHONE_NUMBER]"
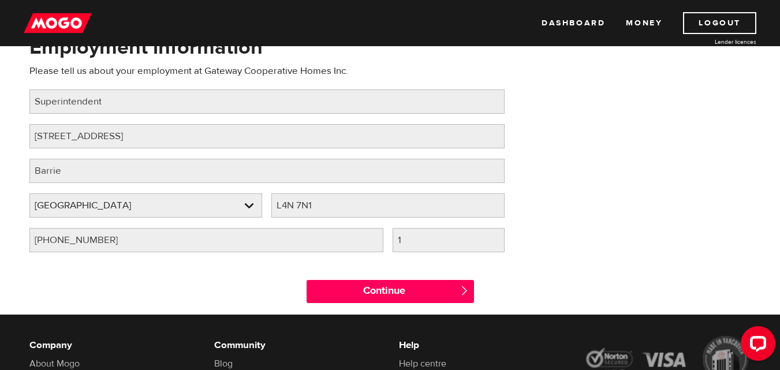
scroll to position [114, 0]
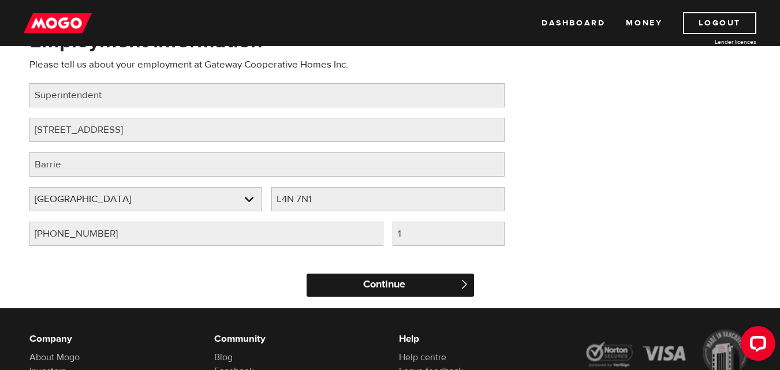
click at [388, 282] on input "Continue" at bounding box center [389, 285] width 167 height 23
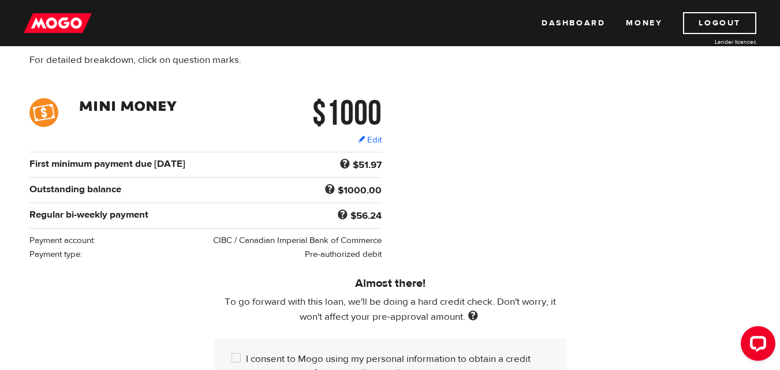
scroll to position [130, 0]
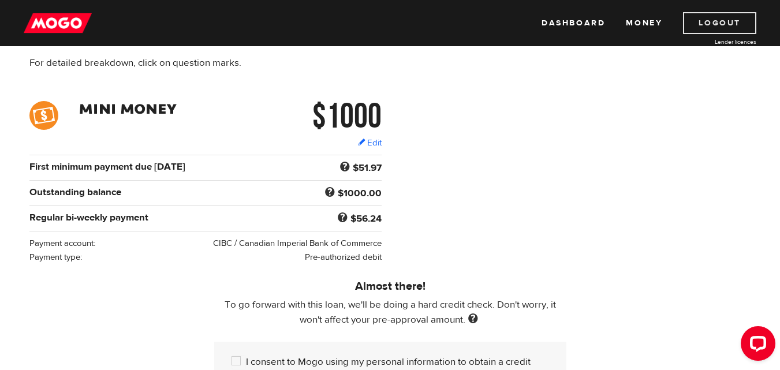
click at [709, 25] on link "Logout" at bounding box center [719, 23] width 73 height 22
